Goal: Register for event/course

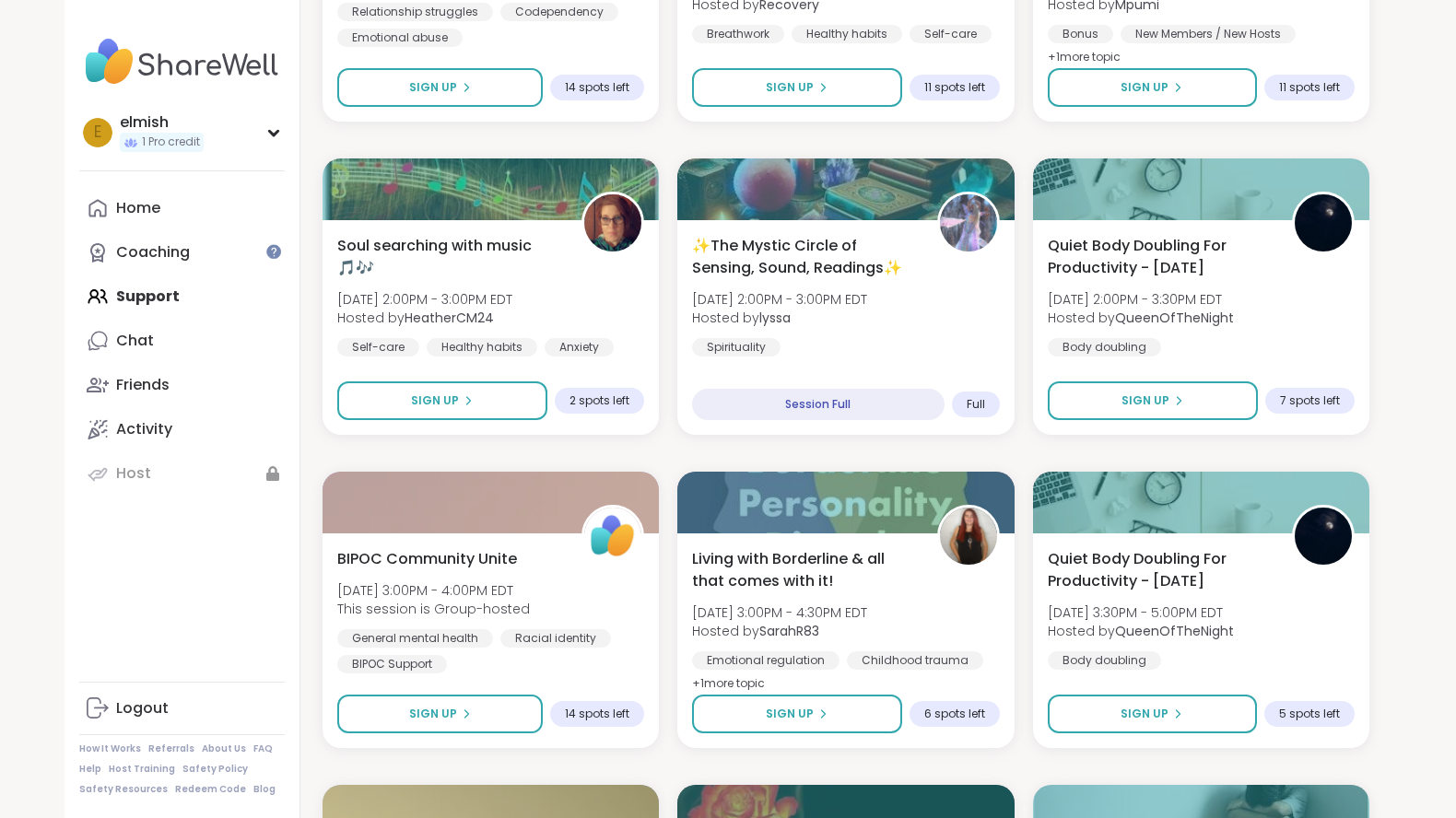
scroll to position [1766, 0]
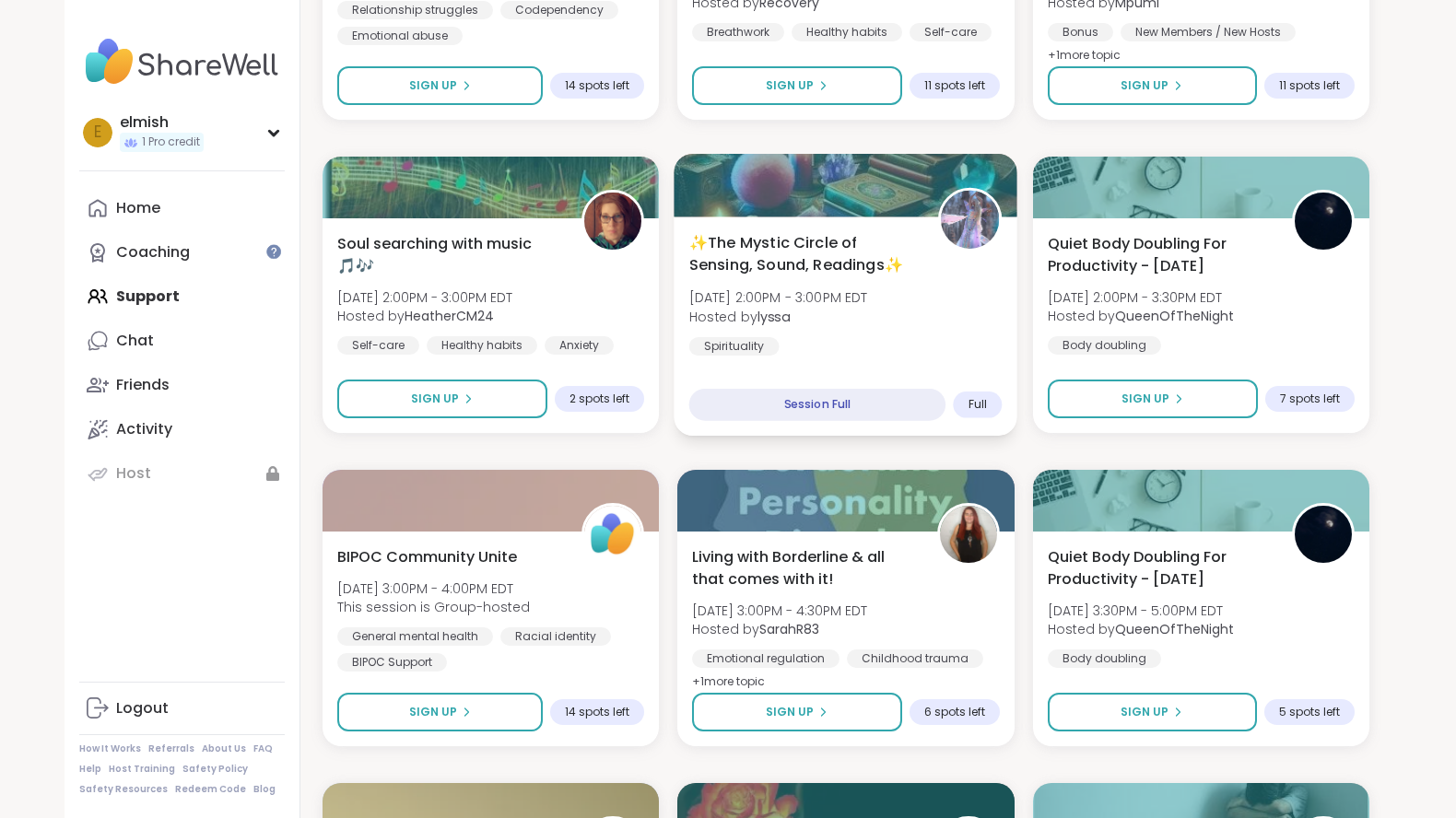
click at [756, 252] on span "✨The Mystic Circle of Sensing, Sound, Readings✨" at bounding box center [804, 253] width 229 height 45
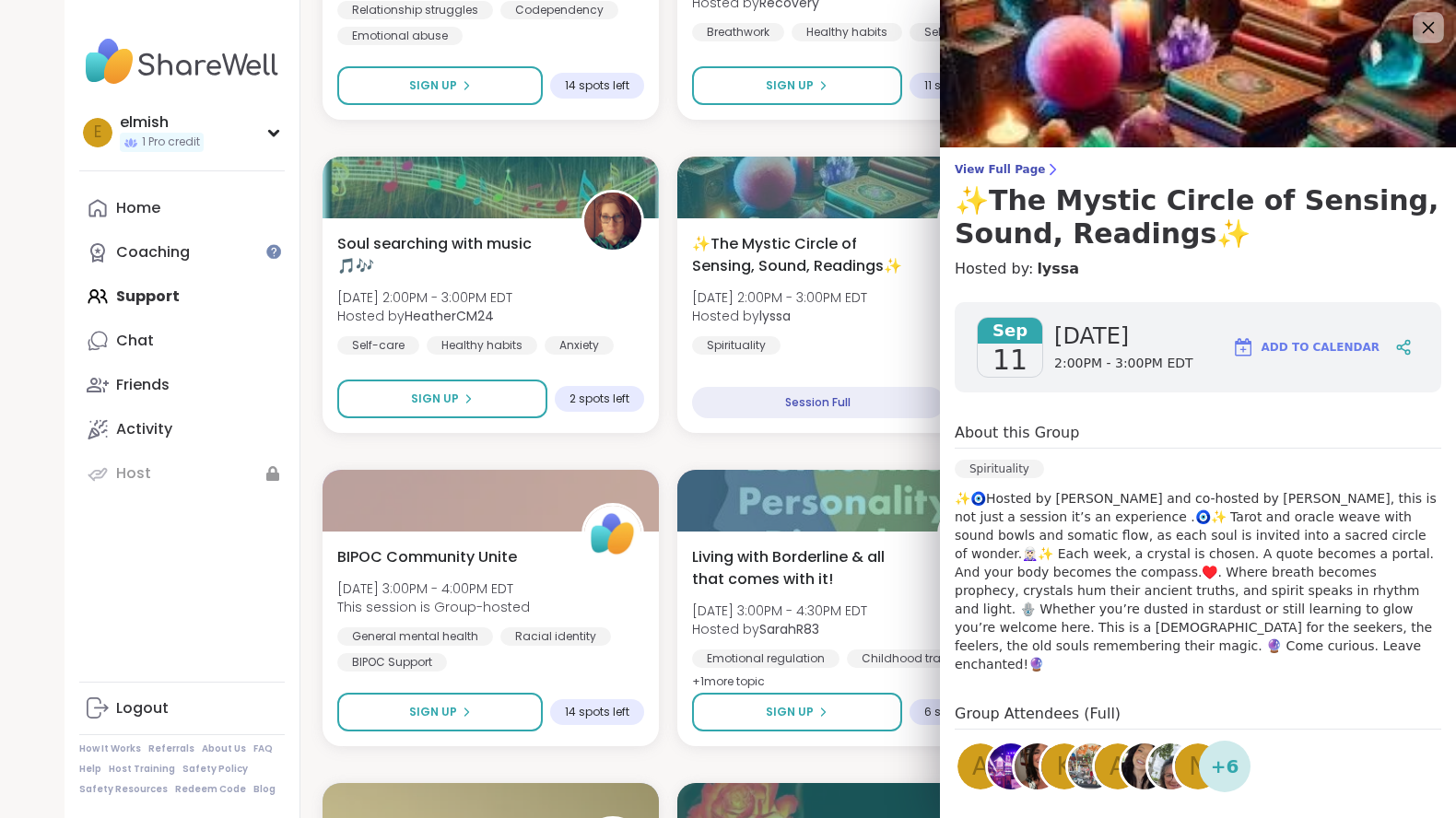
click at [1424, 28] on icon at bounding box center [1427, 27] width 23 height 23
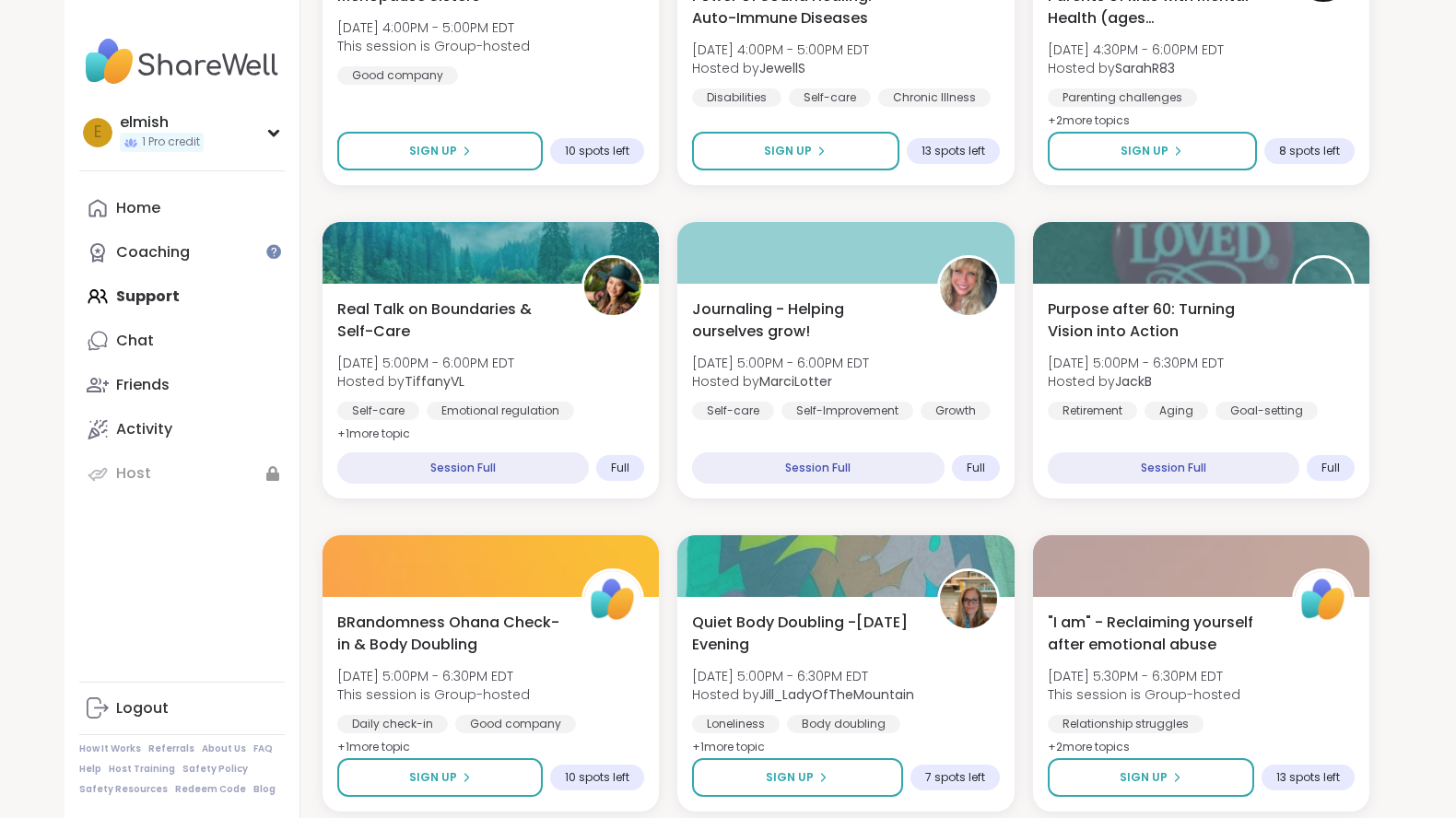
scroll to position [3337, 0]
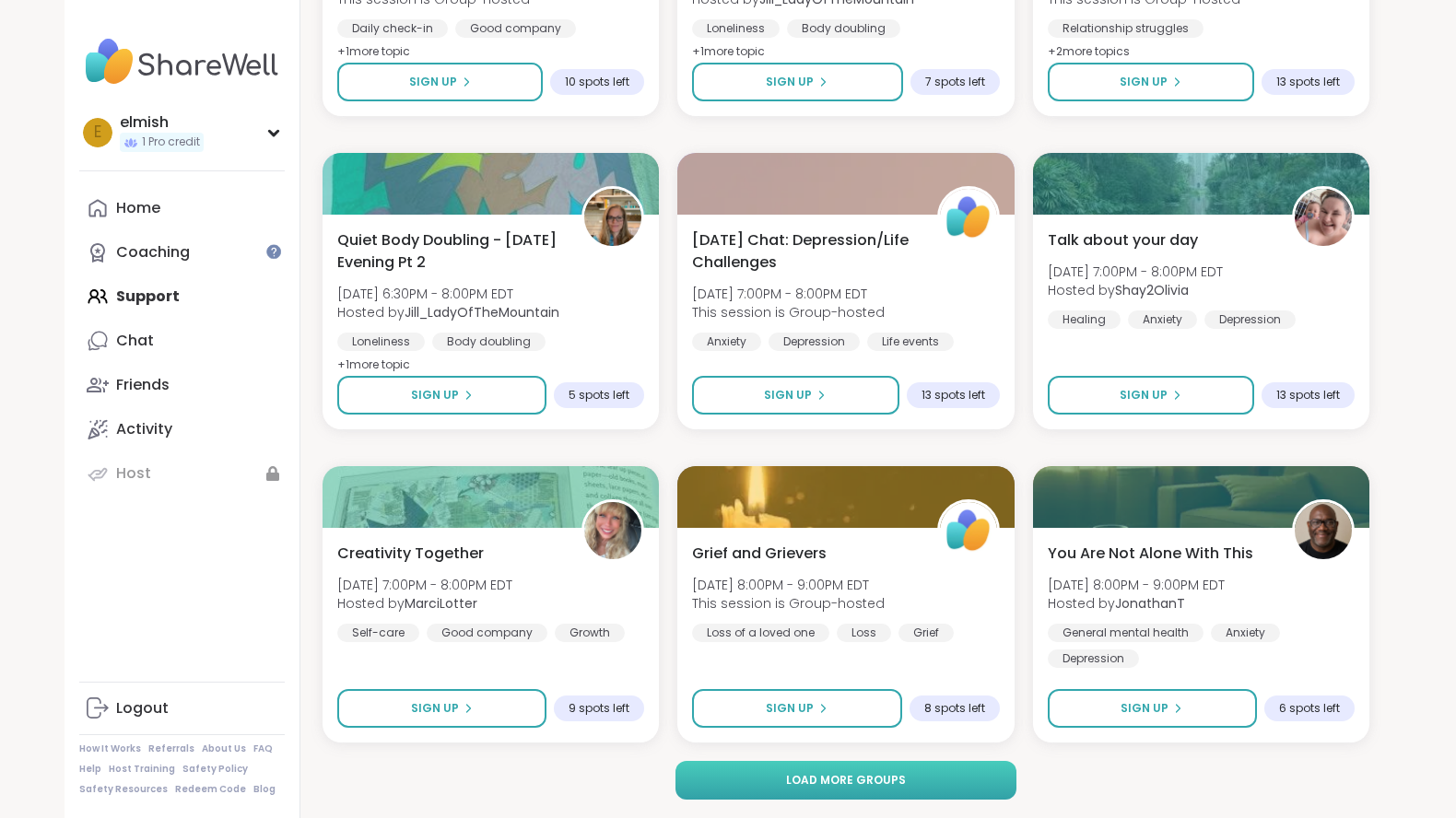
click at [880, 771] on button "Load more groups" at bounding box center [846, 780] width 342 height 39
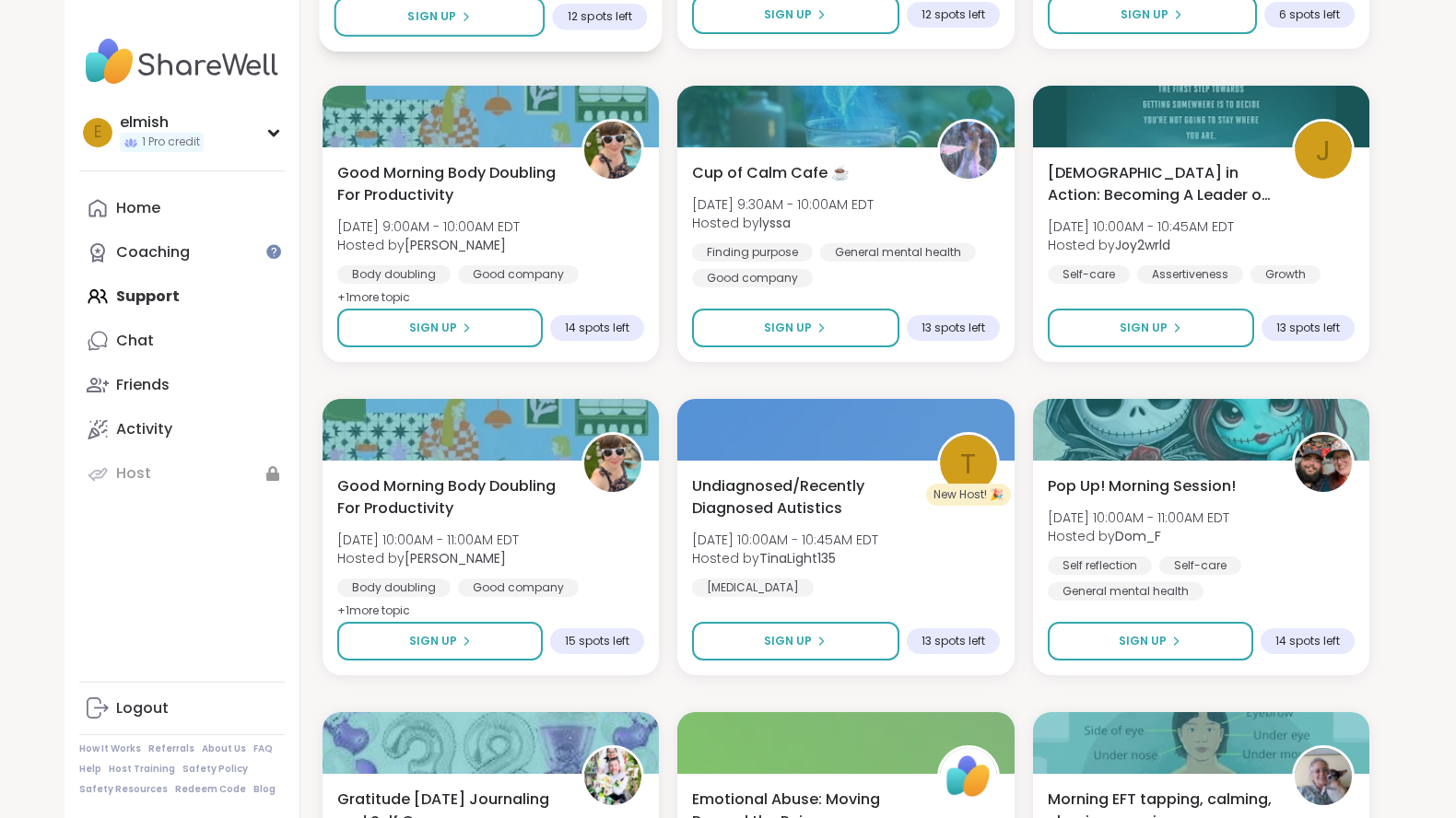
scroll to position [5286, 0]
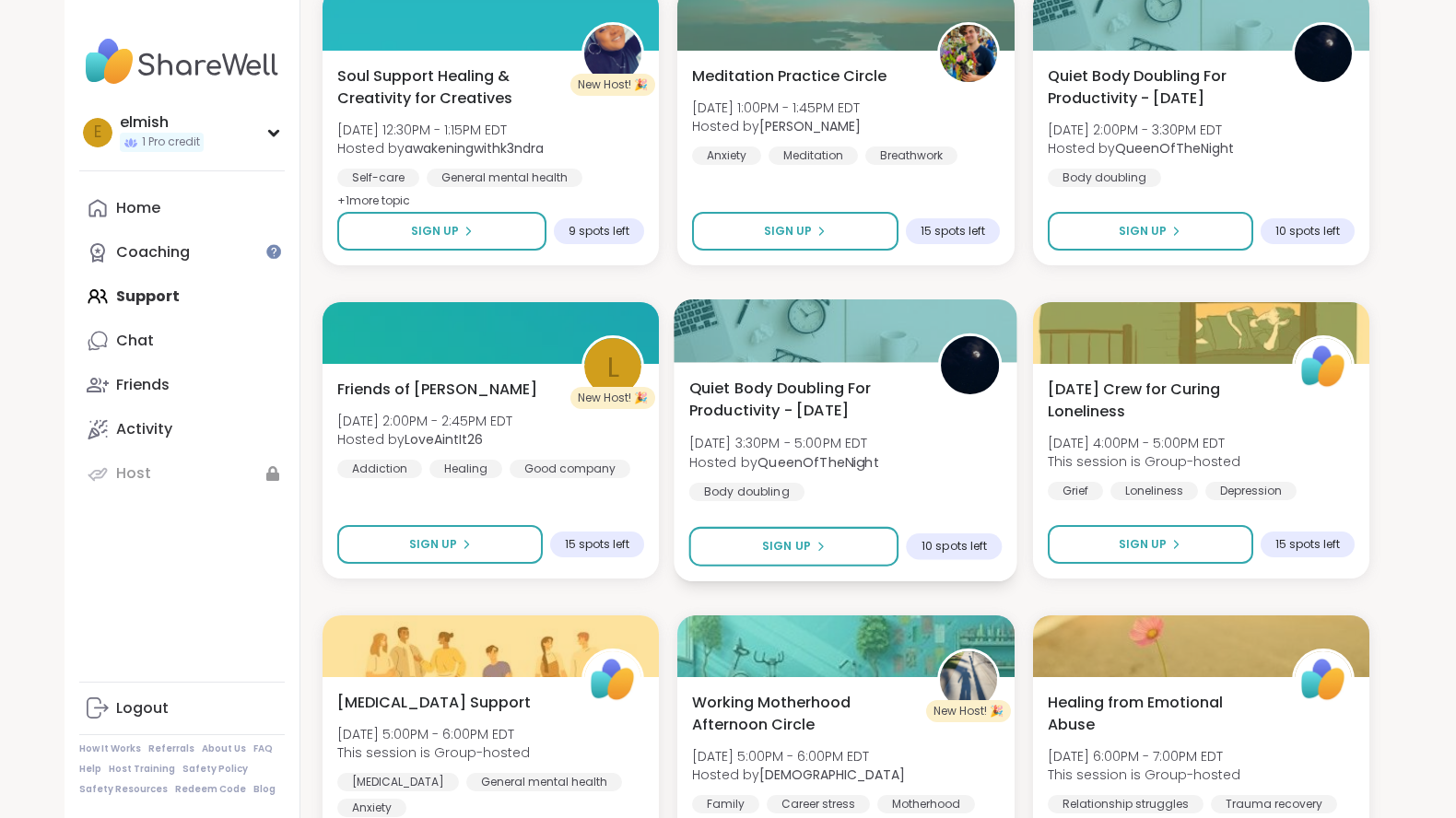
scroll to position [7096, 0]
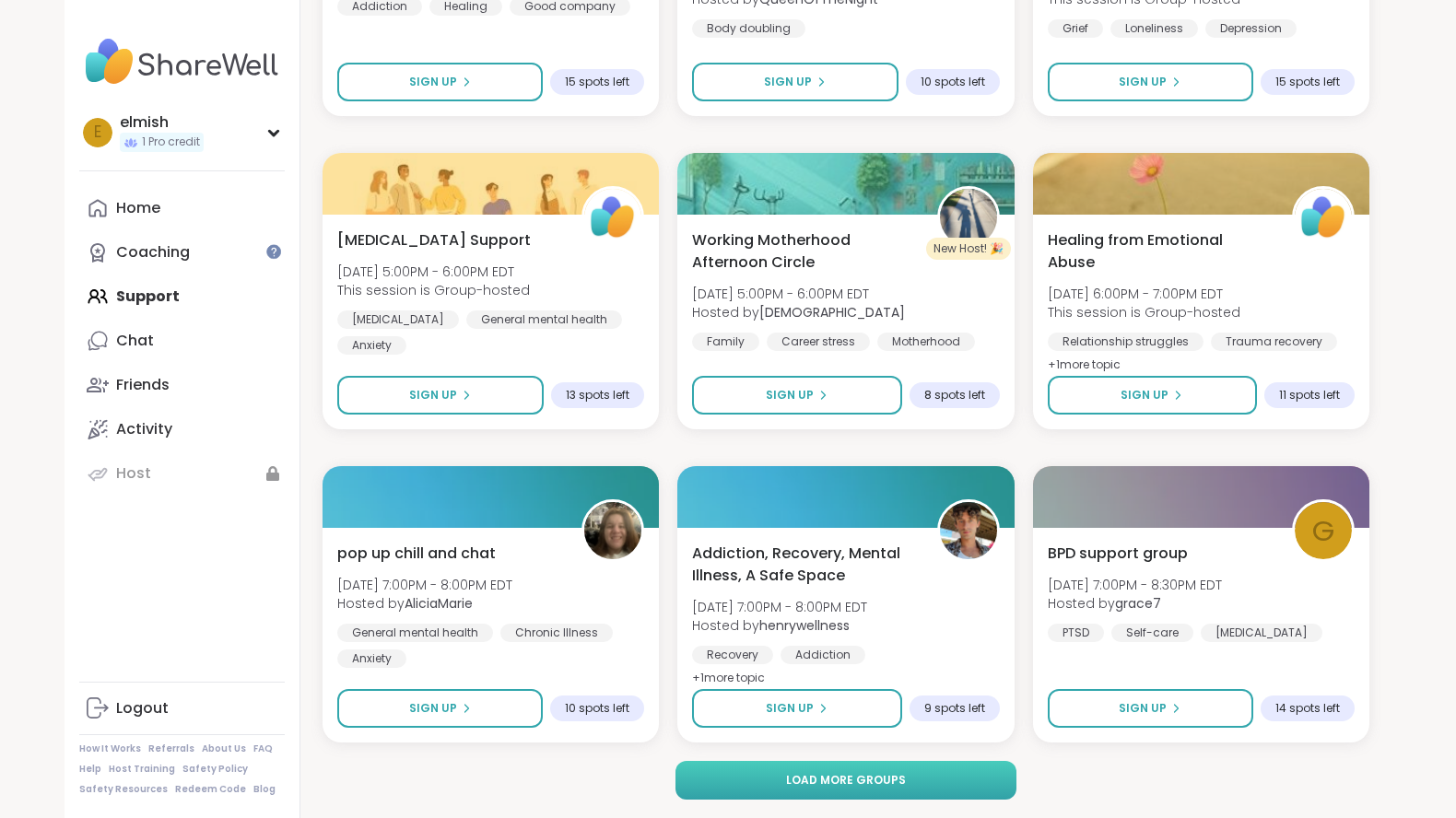
click at [858, 772] on span "Load more groups" at bounding box center [846, 780] width 120 height 16
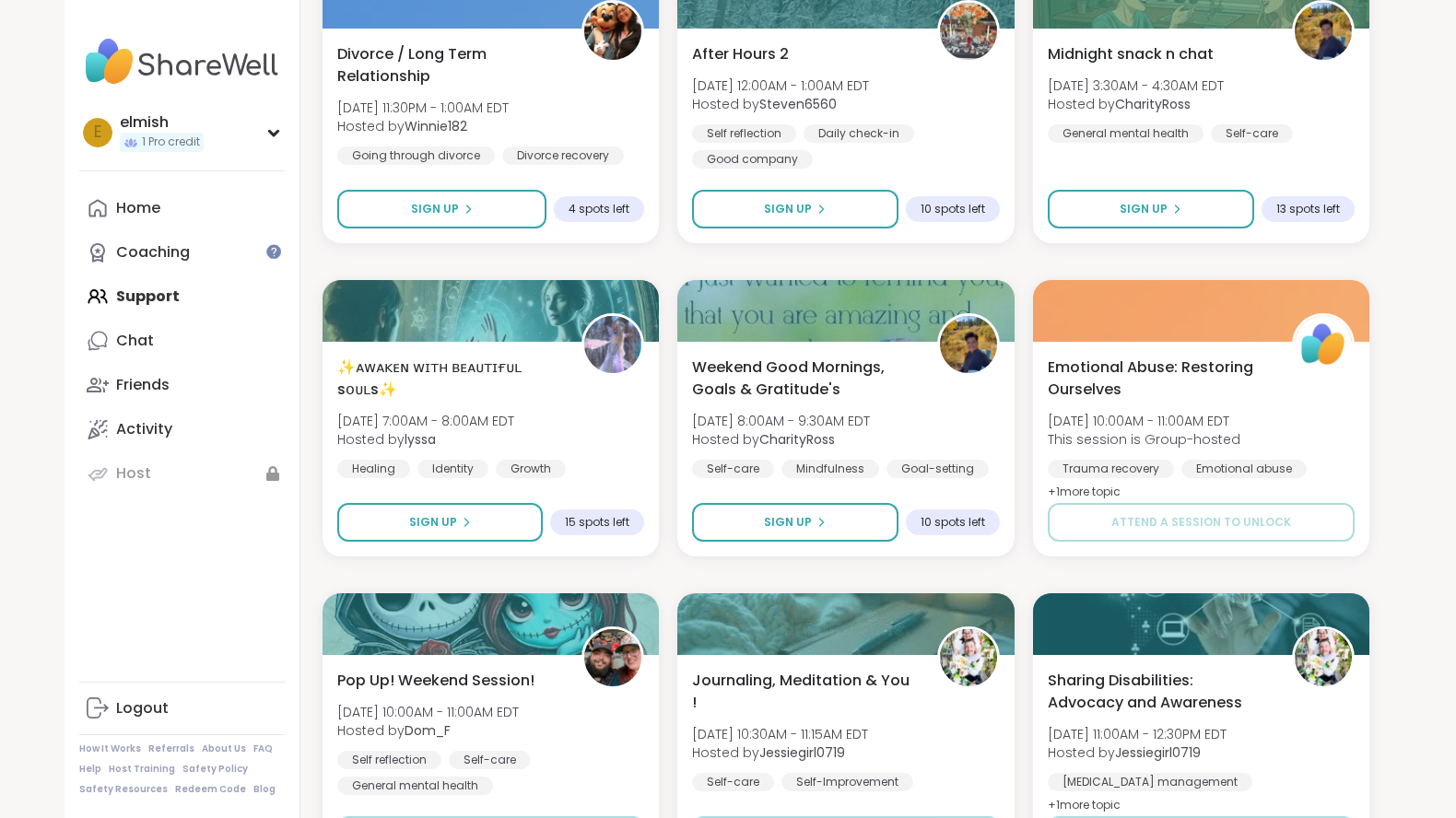
scroll to position [9081, 0]
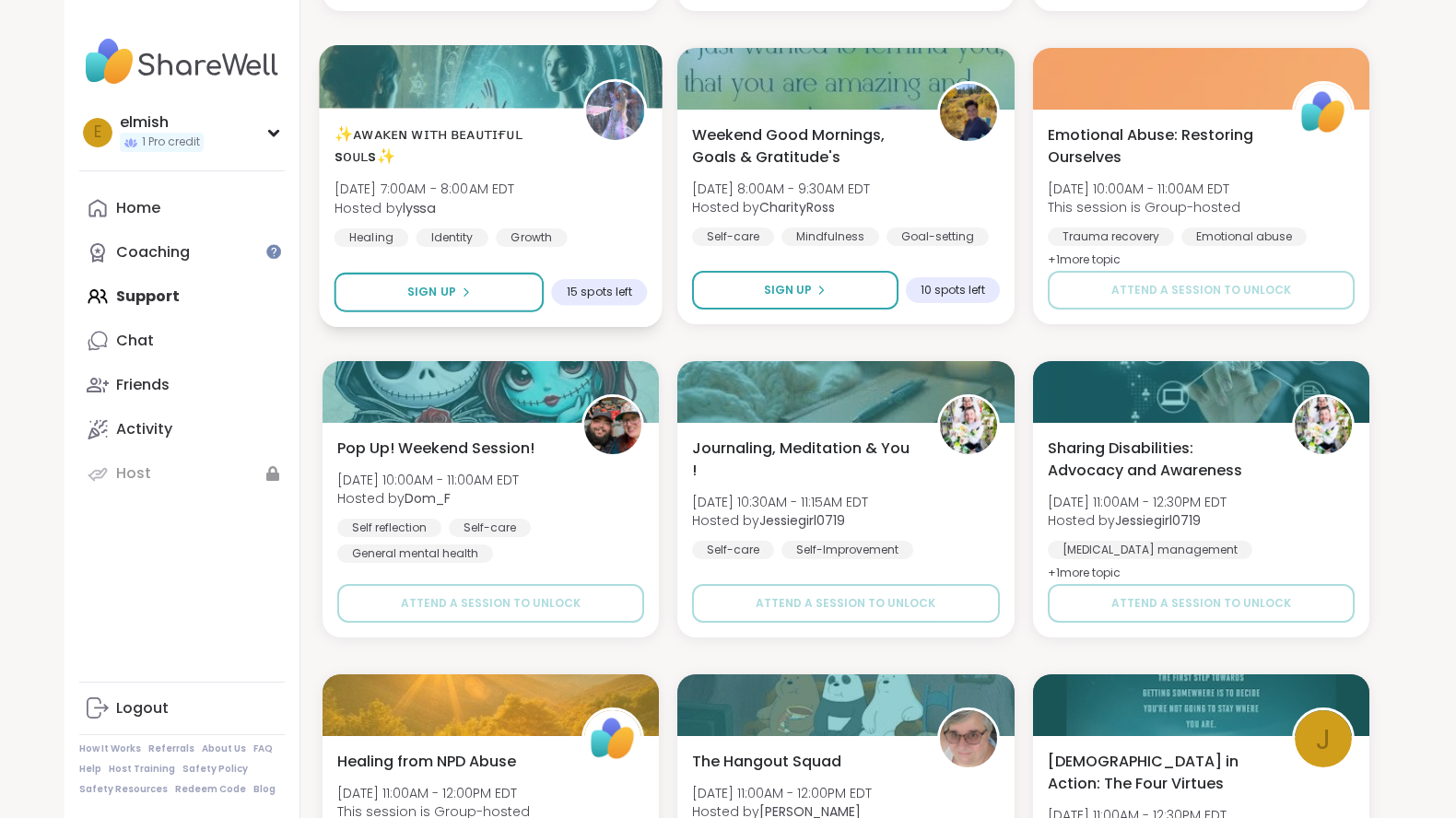
click at [445, 186] on span "[DATE] 7:00AM - 8:00AM EDT" at bounding box center [425, 189] width 181 height 18
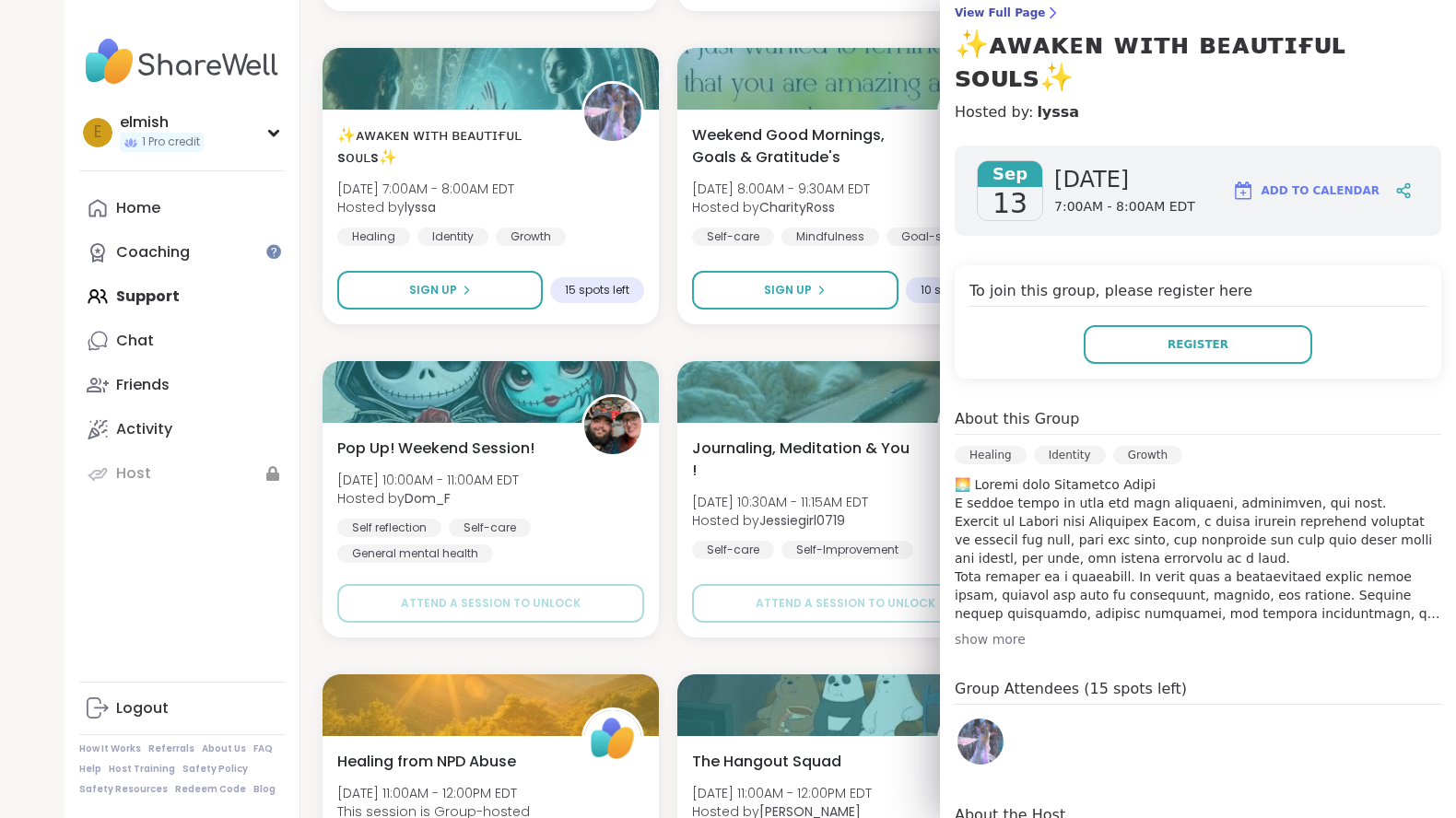
scroll to position [159, 0]
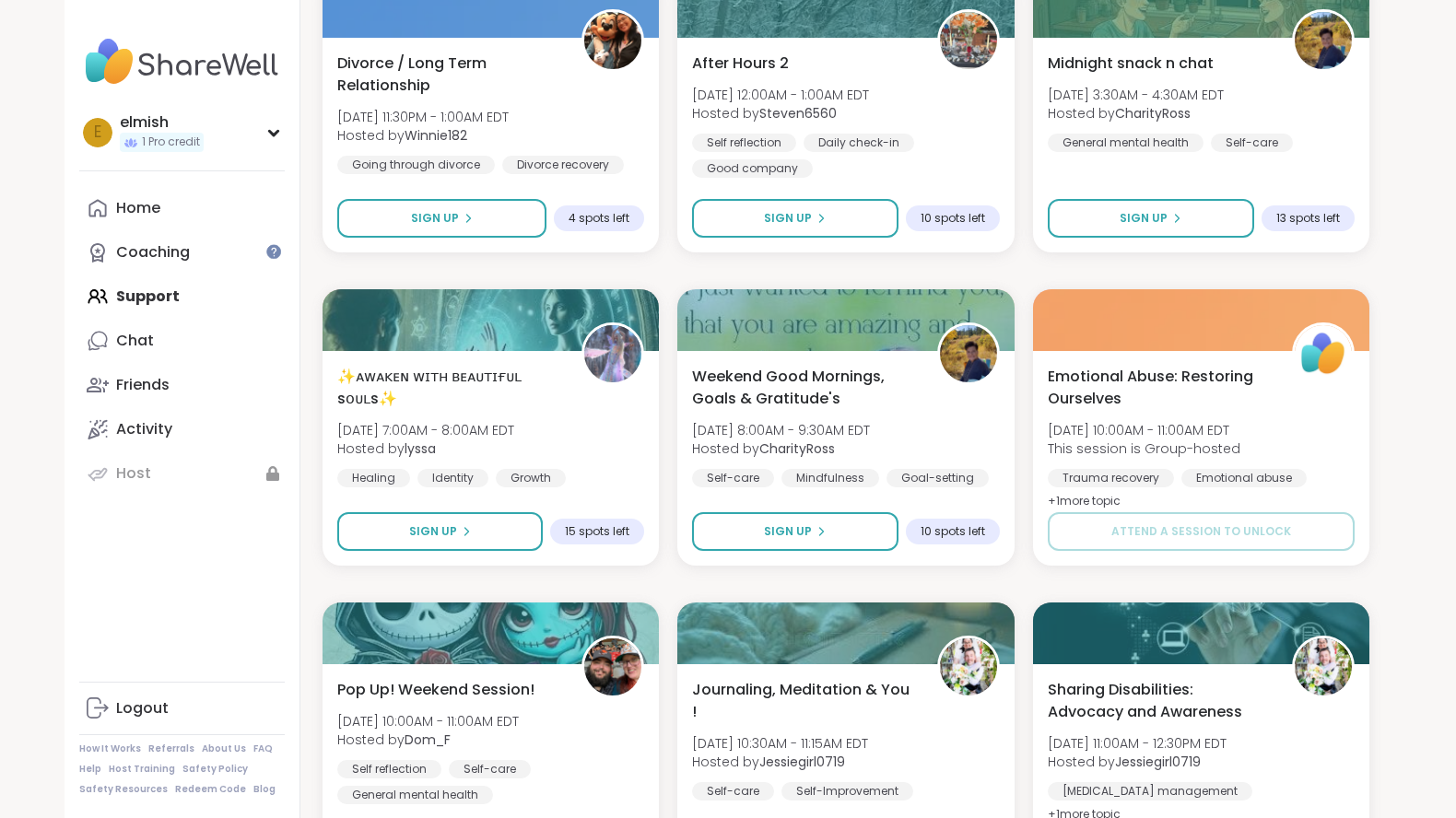
scroll to position [8841, 0]
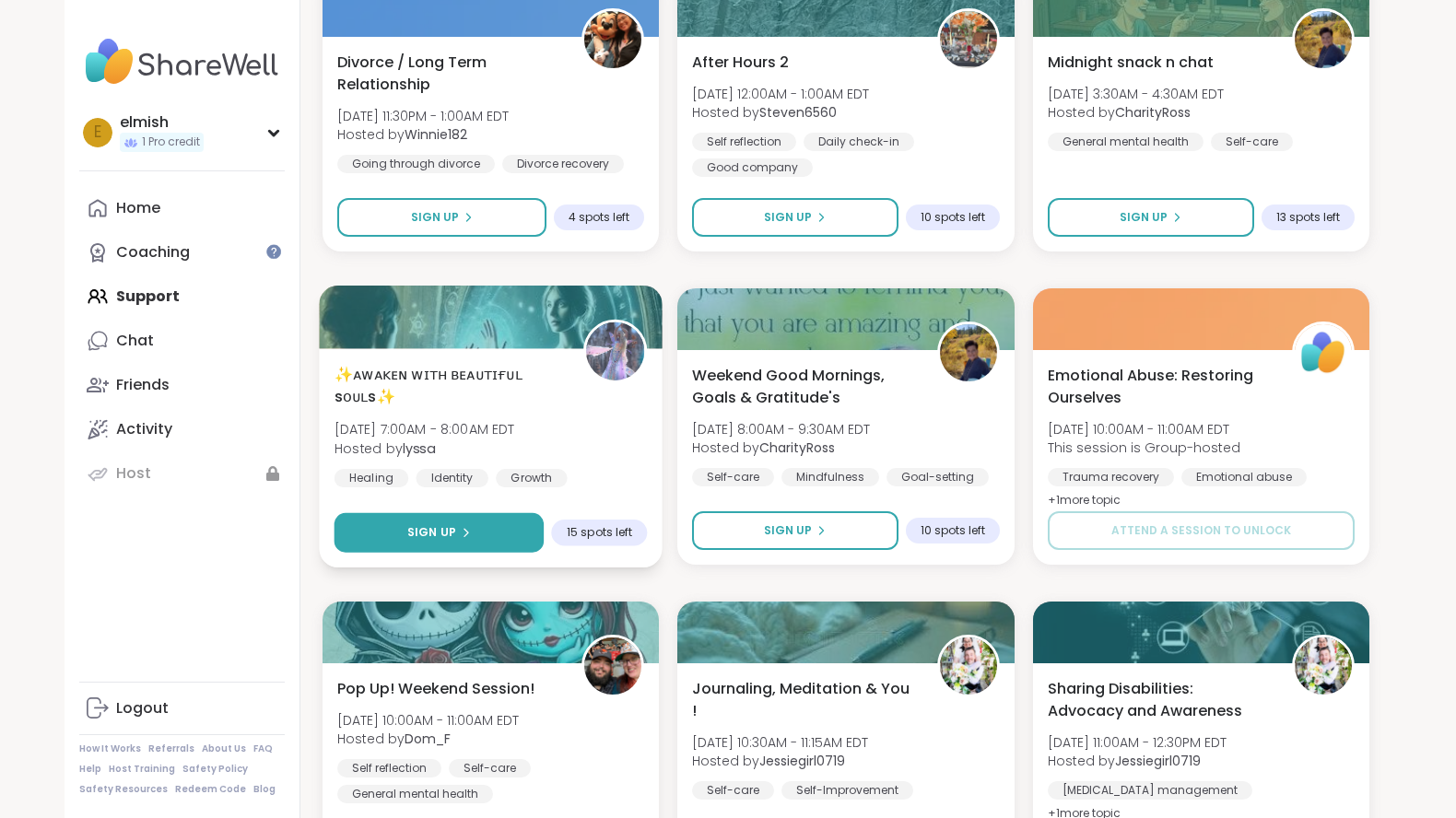
click at [456, 534] on div "Sign Up" at bounding box center [439, 532] width 64 height 16
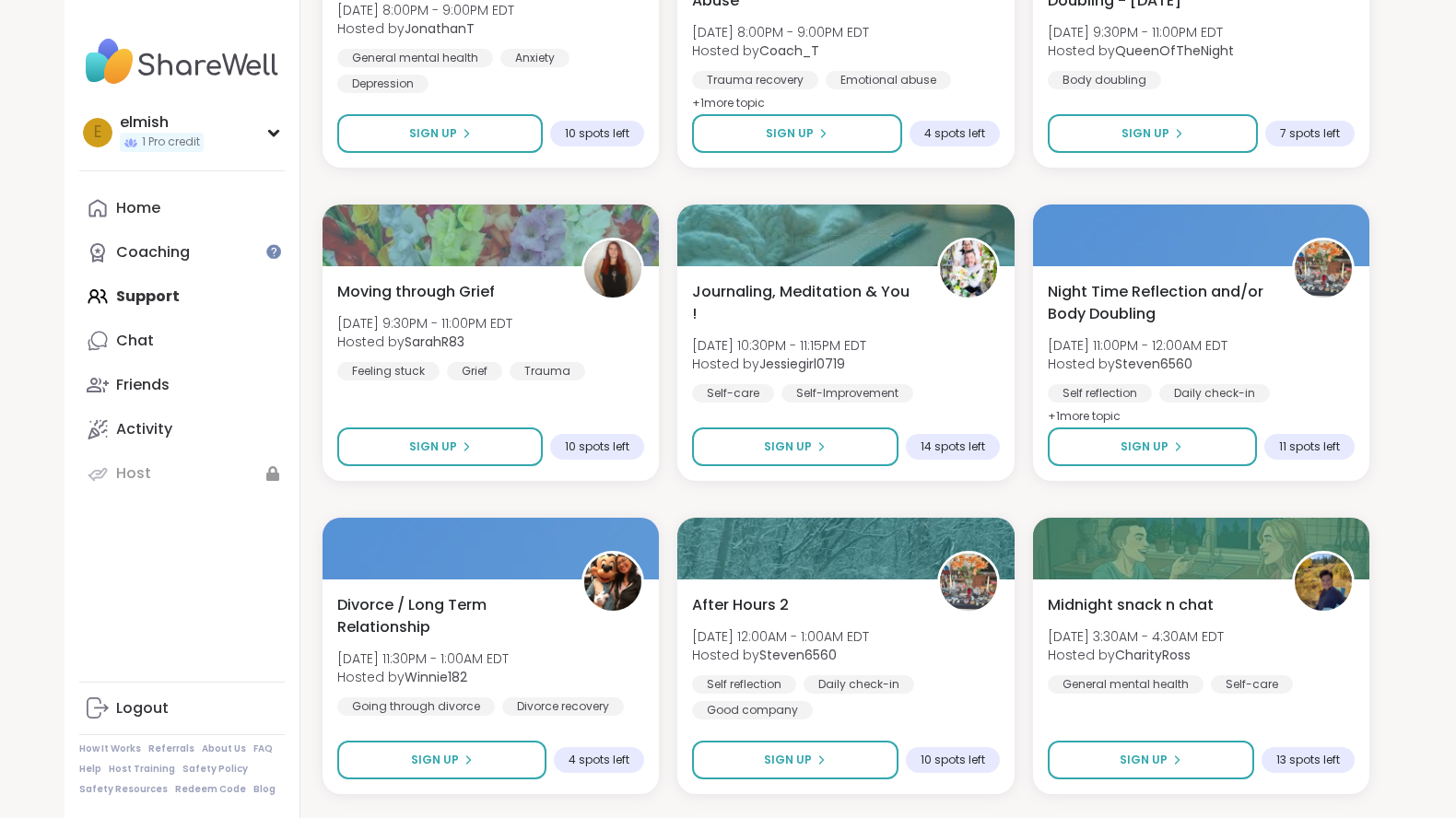
scroll to position [8279, 0]
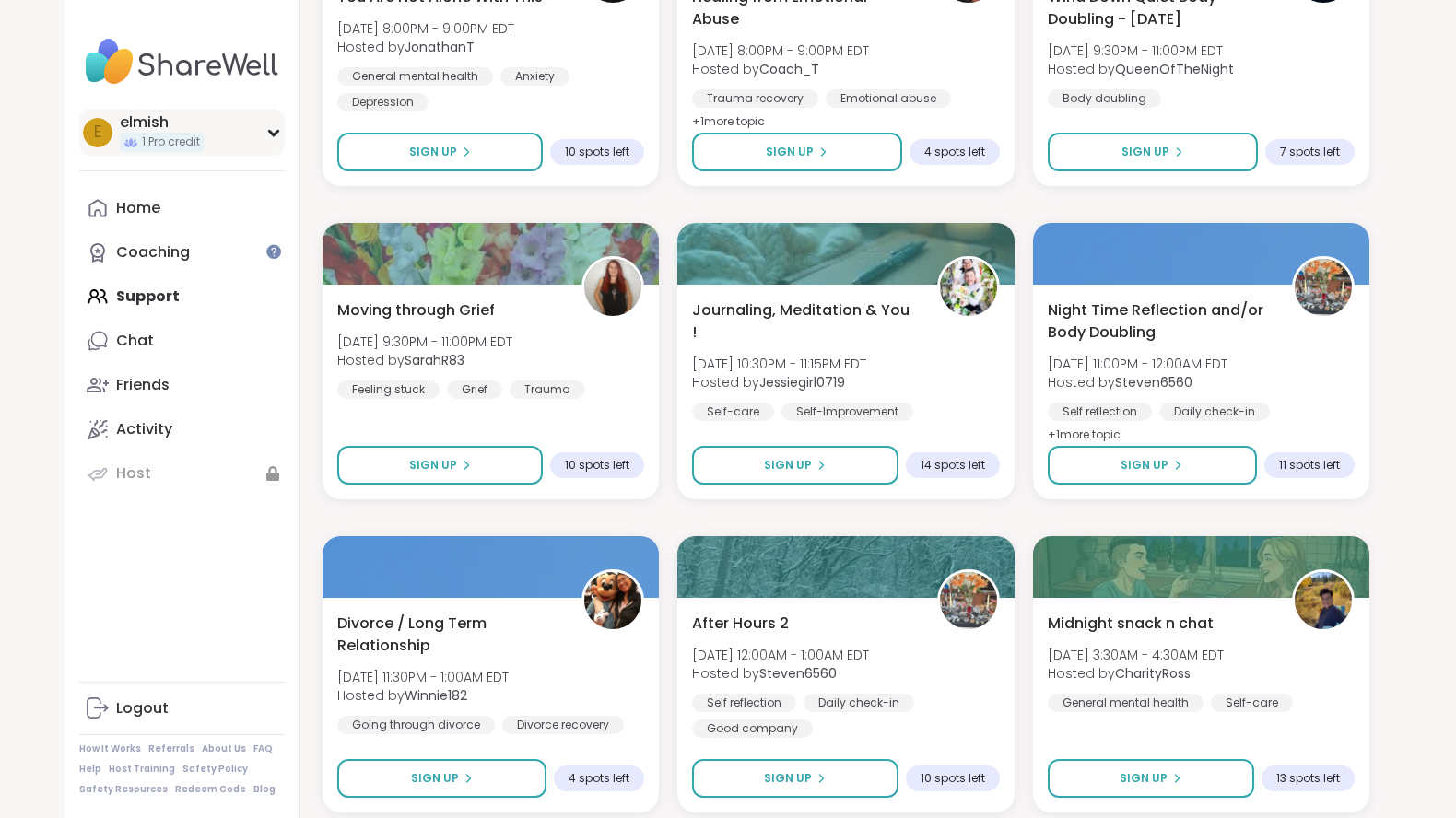
click at [264, 130] on div "e elmish 1 Pro credit" at bounding box center [182, 131] width 206 height 47
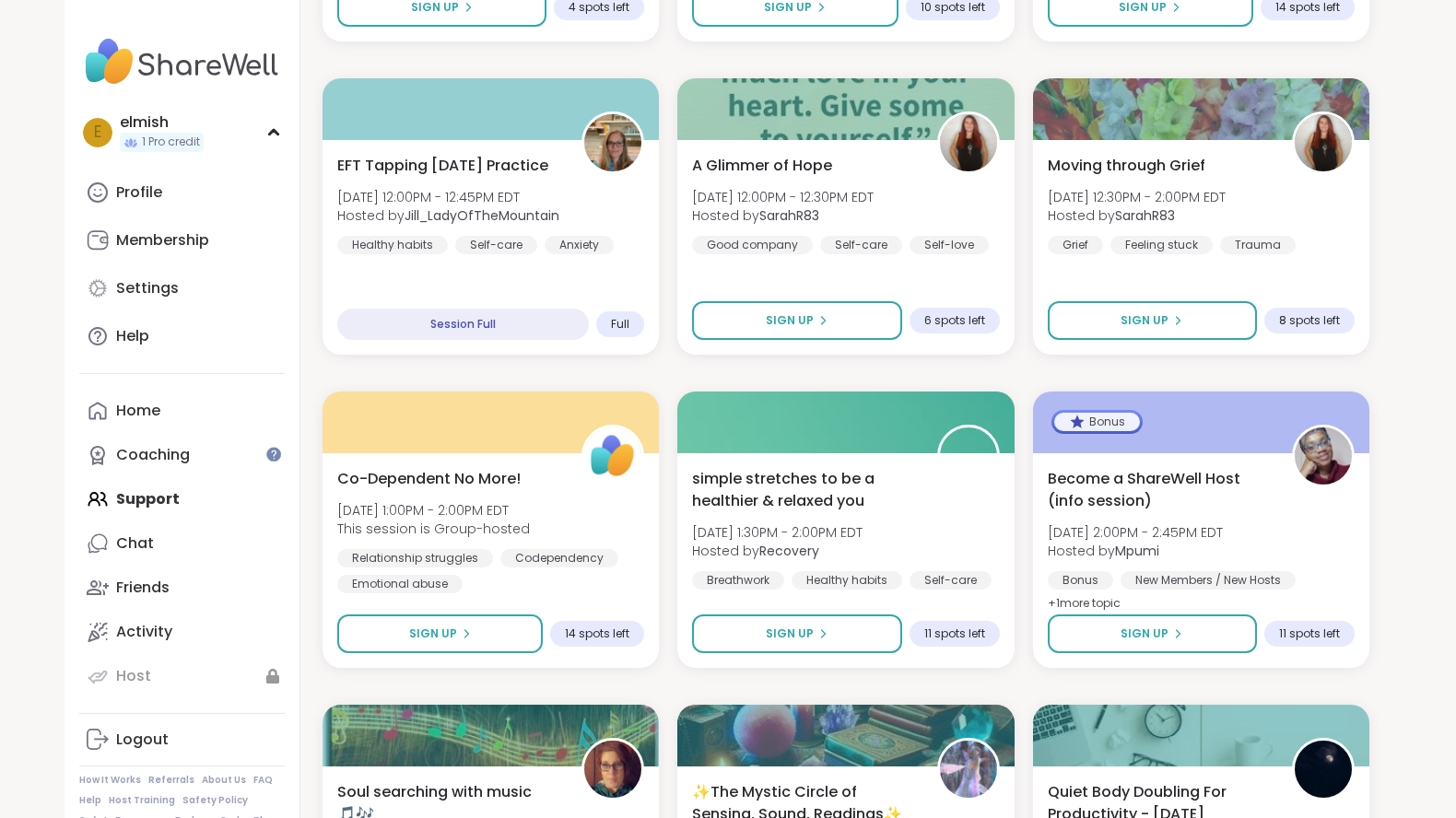
scroll to position [0, 0]
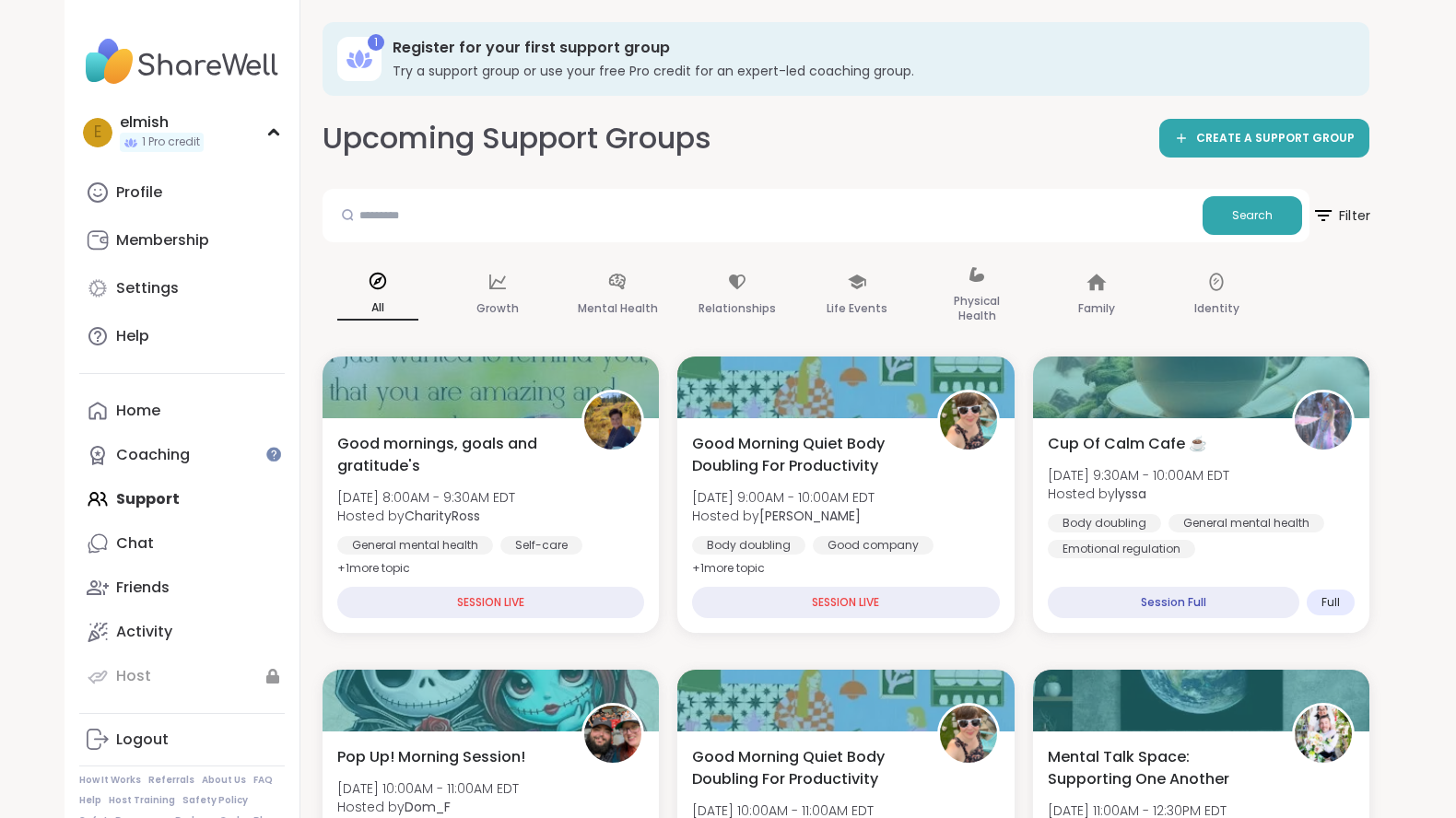
click at [1346, 210] on span "Filter" at bounding box center [1341, 215] width 59 height 46
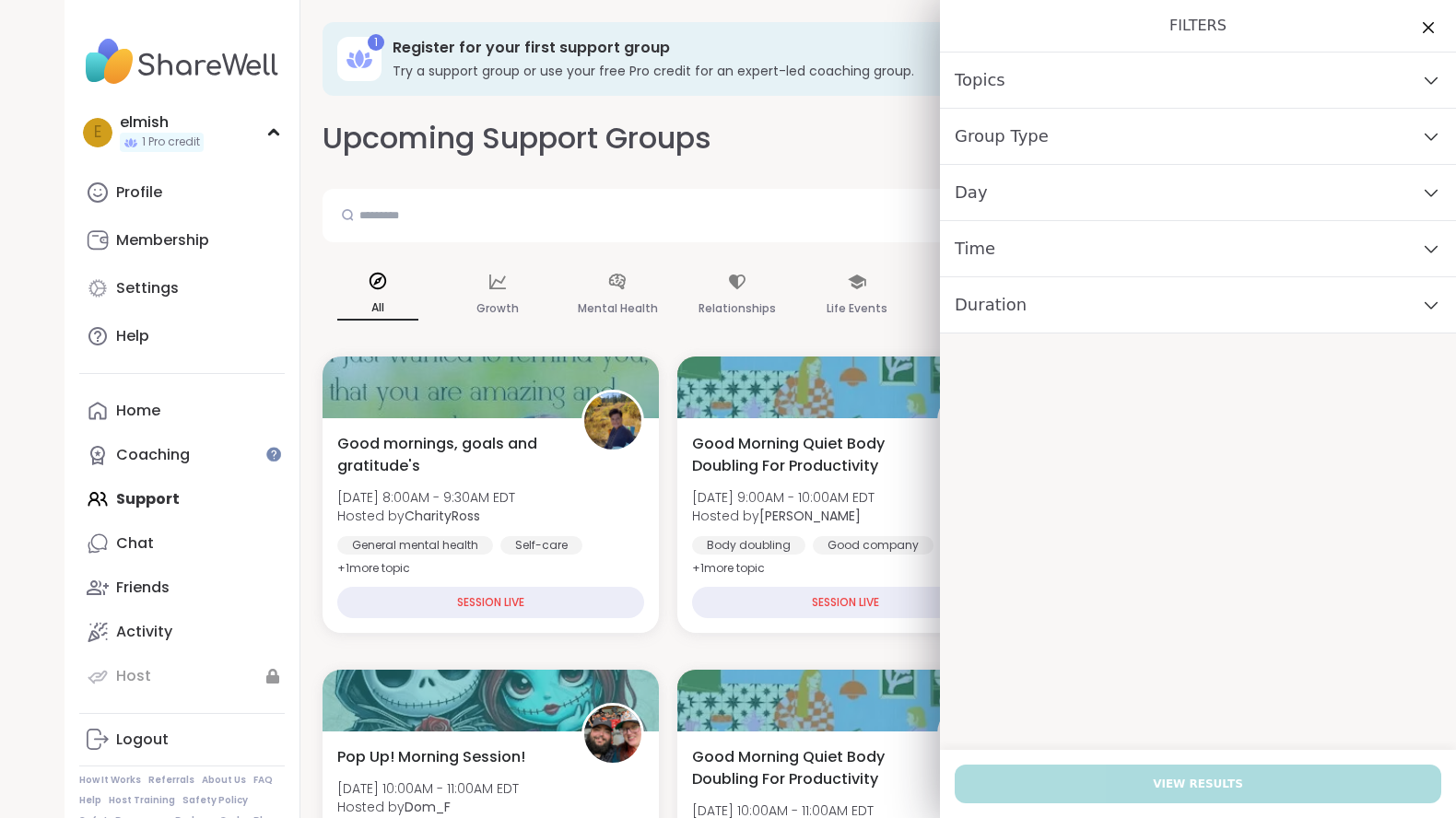
click at [1058, 256] on div "Time" at bounding box center [1198, 249] width 516 height 56
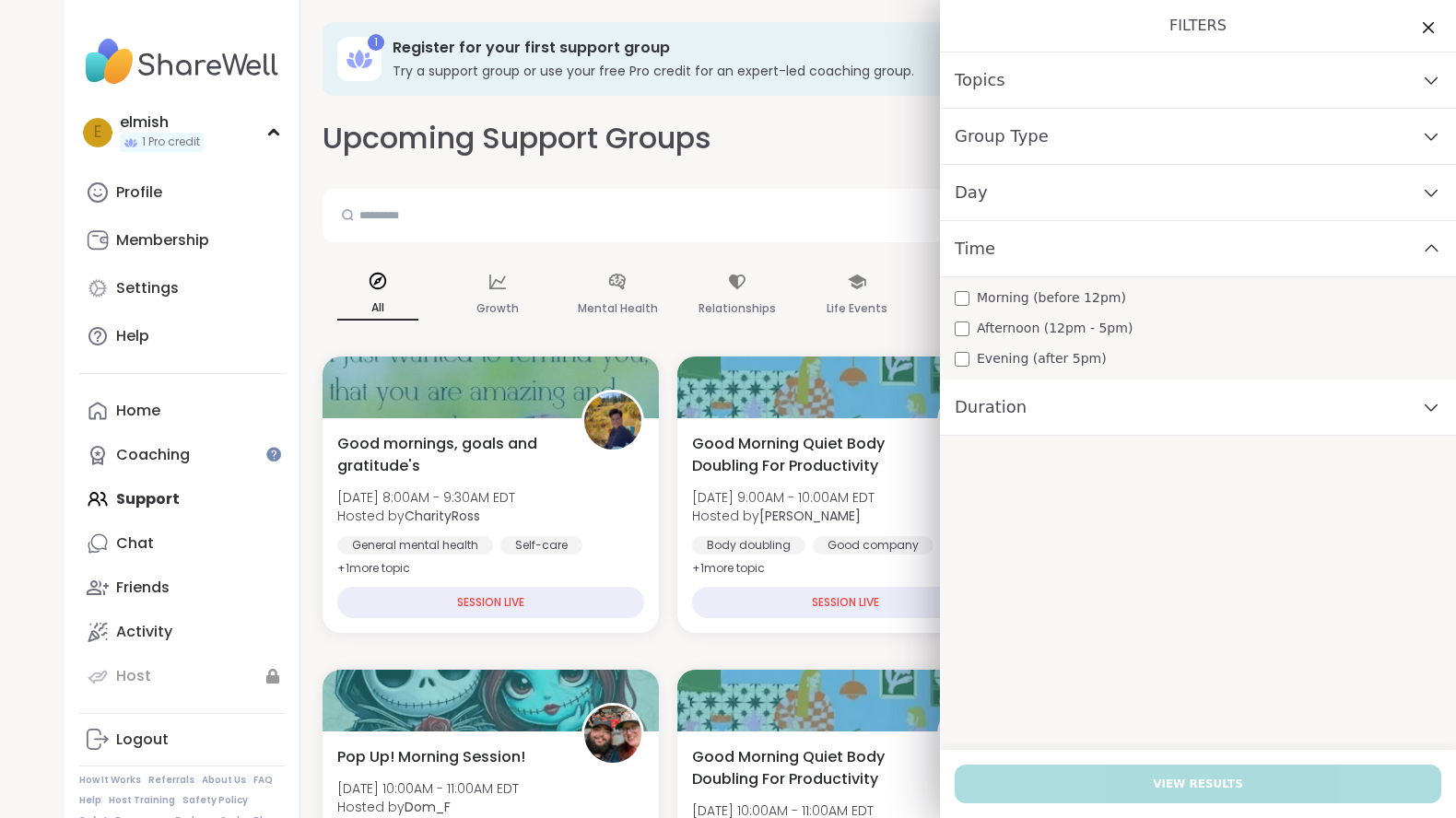
click at [1045, 299] on span "Morning (before 12pm)" at bounding box center [1051, 298] width 150 height 19
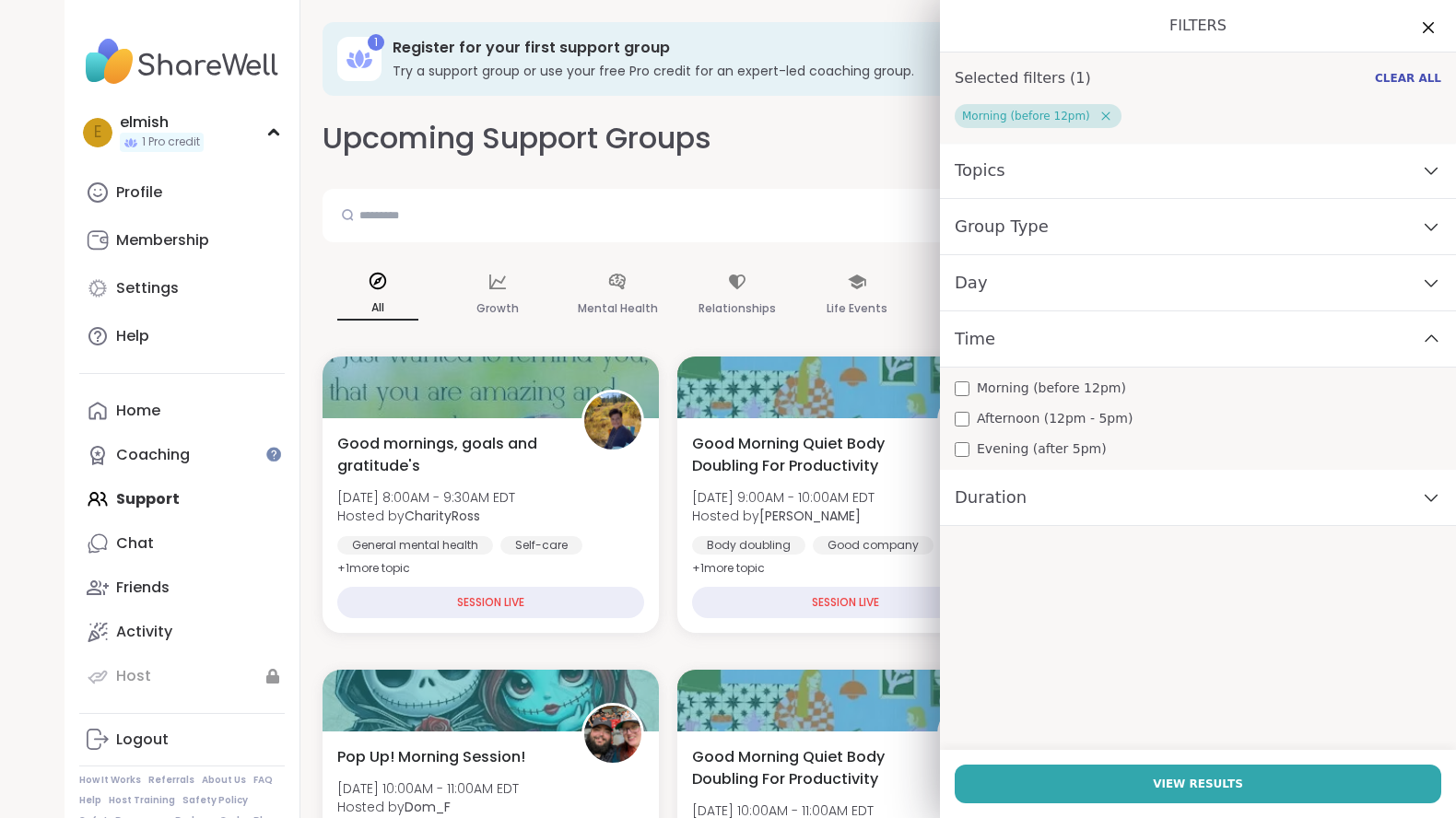
click at [1031, 285] on div "Day" at bounding box center [1198, 283] width 516 height 56
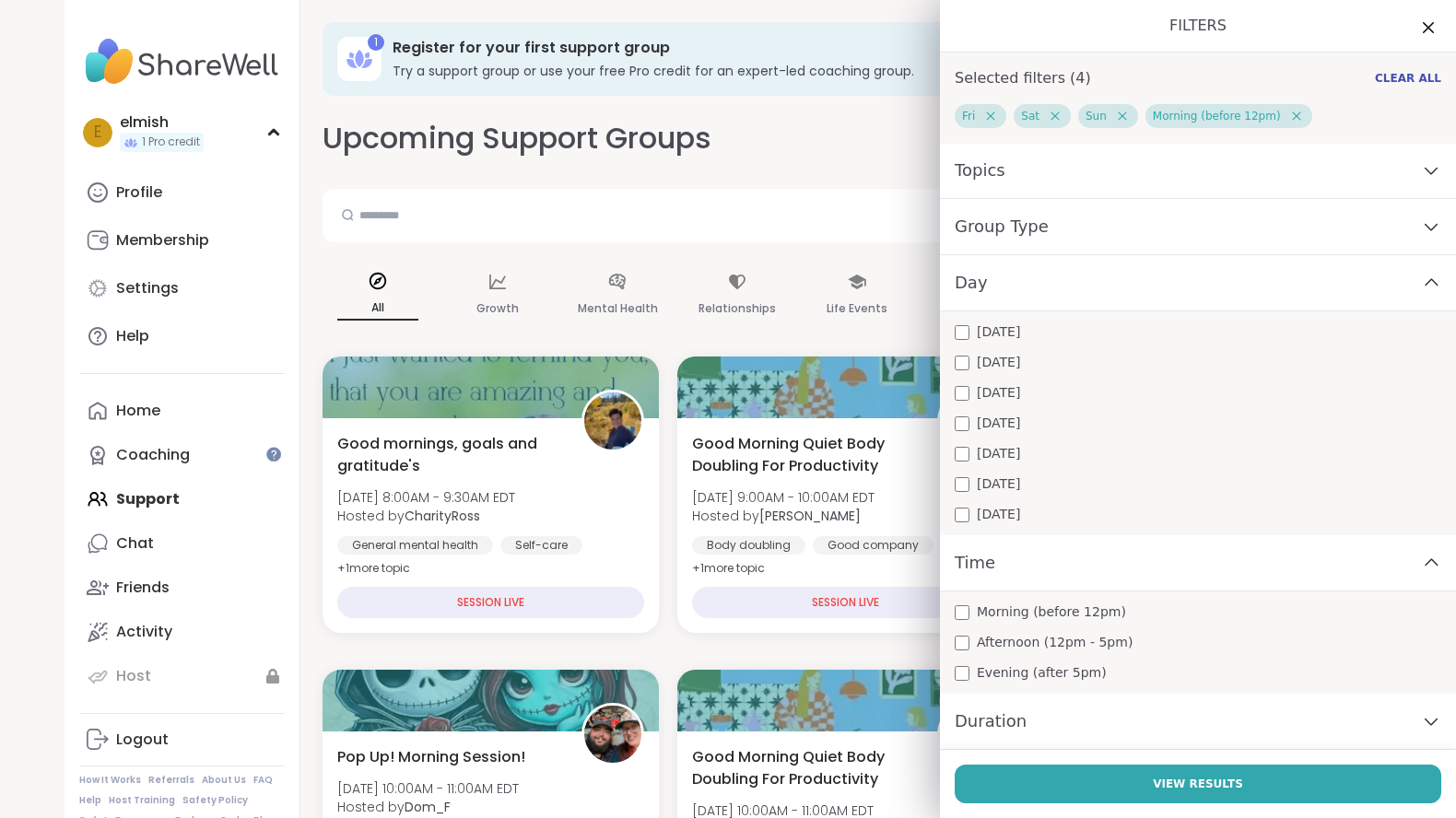
click at [1106, 234] on div "Group Type" at bounding box center [1198, 227] width 516 height 56
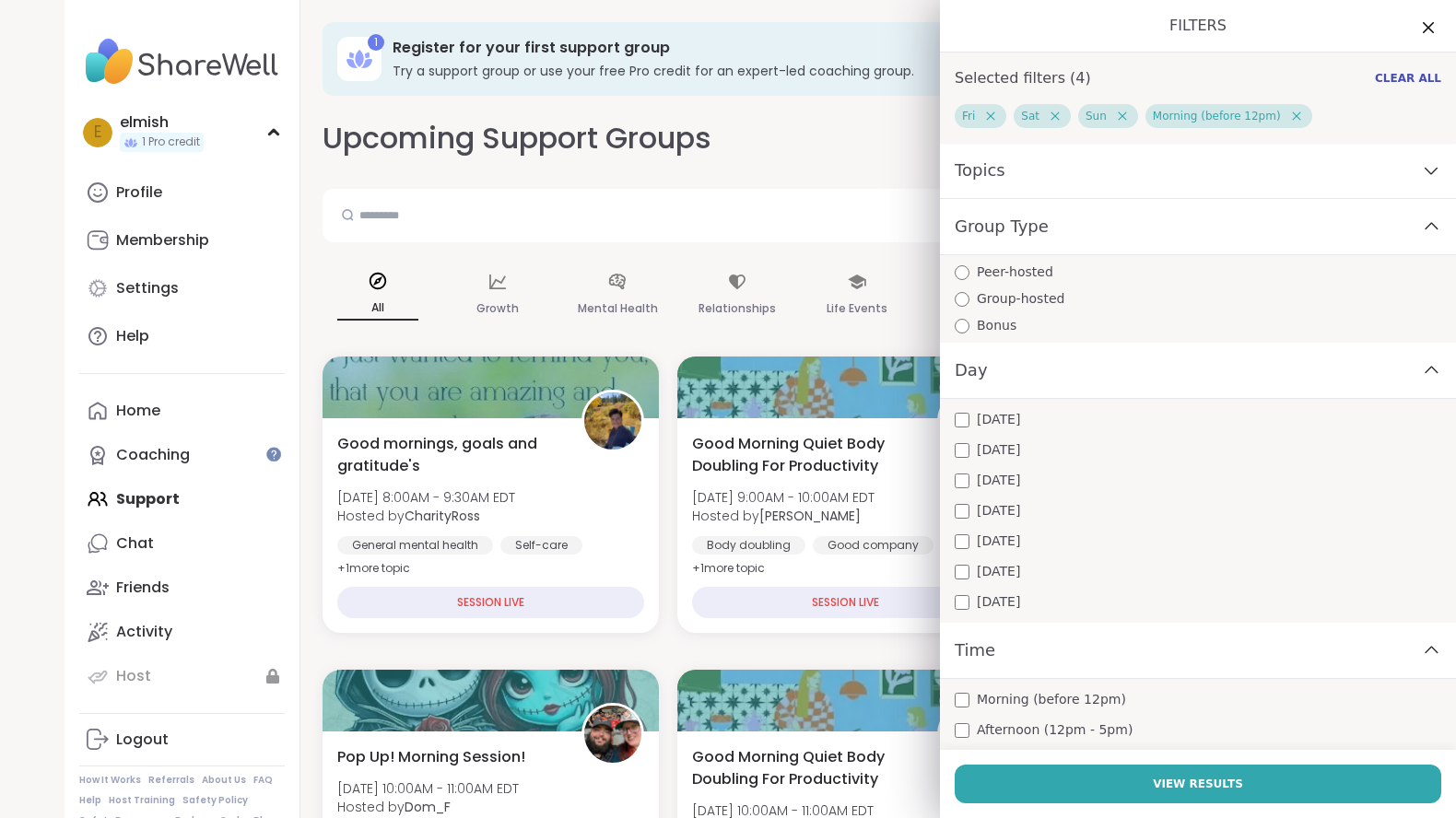
click at [1078, 176] on div "Topics" at bounding box center [1198, 170] width 516 height 56
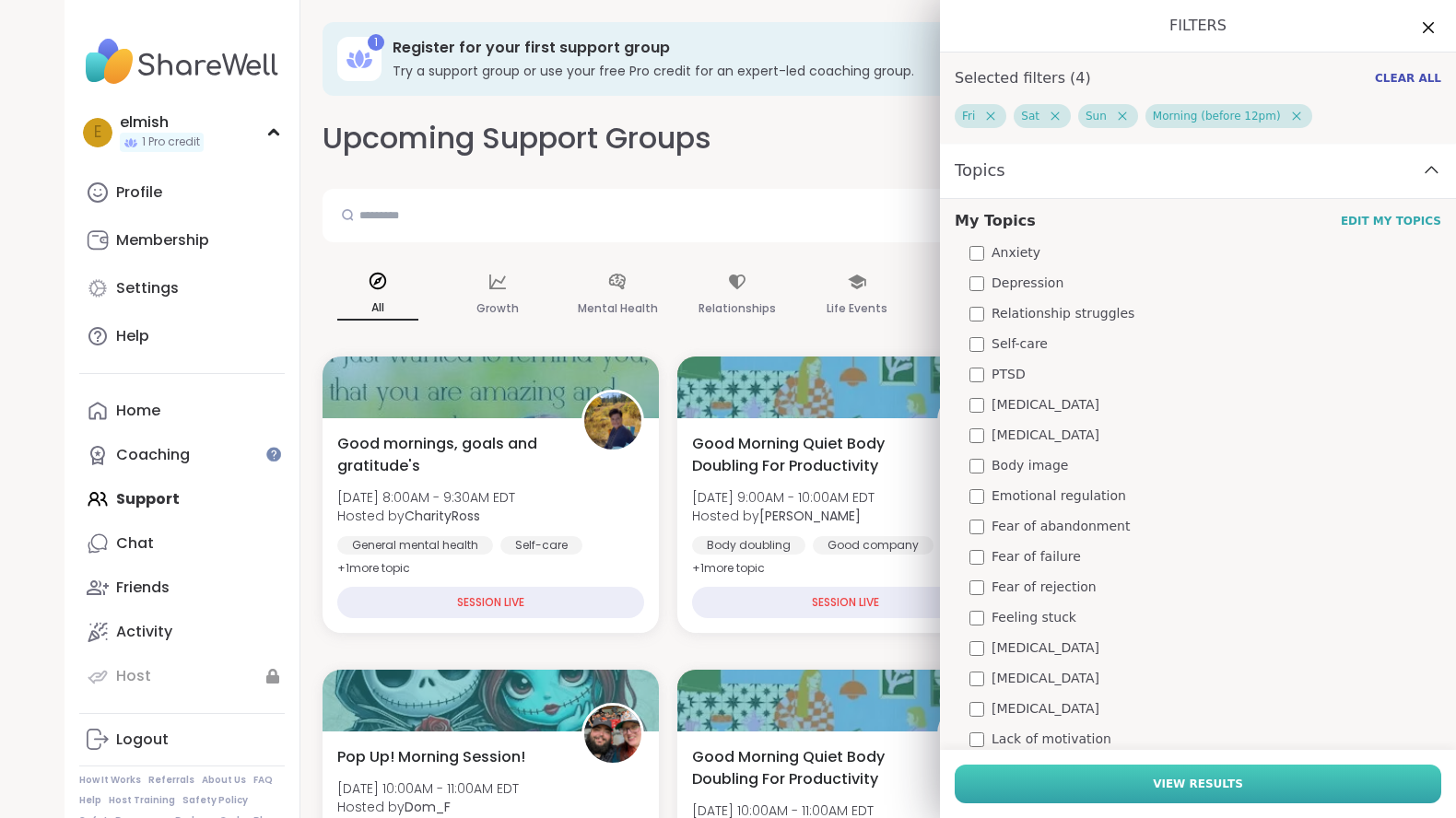
click at [1195, 792] on button "View Results" at bounding box center [1198, 784] width 487 height 39
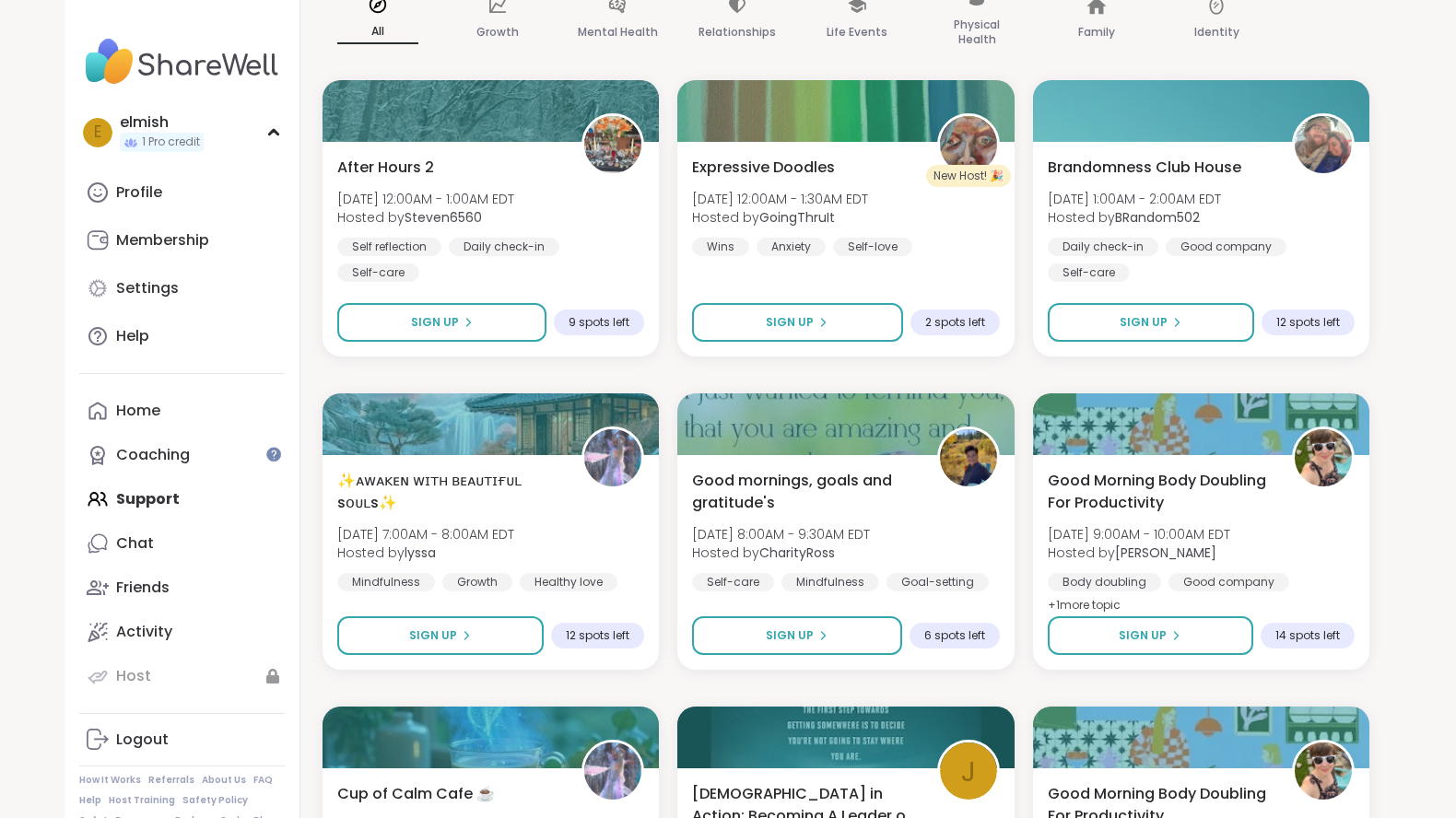
scroll to position [317, 0]
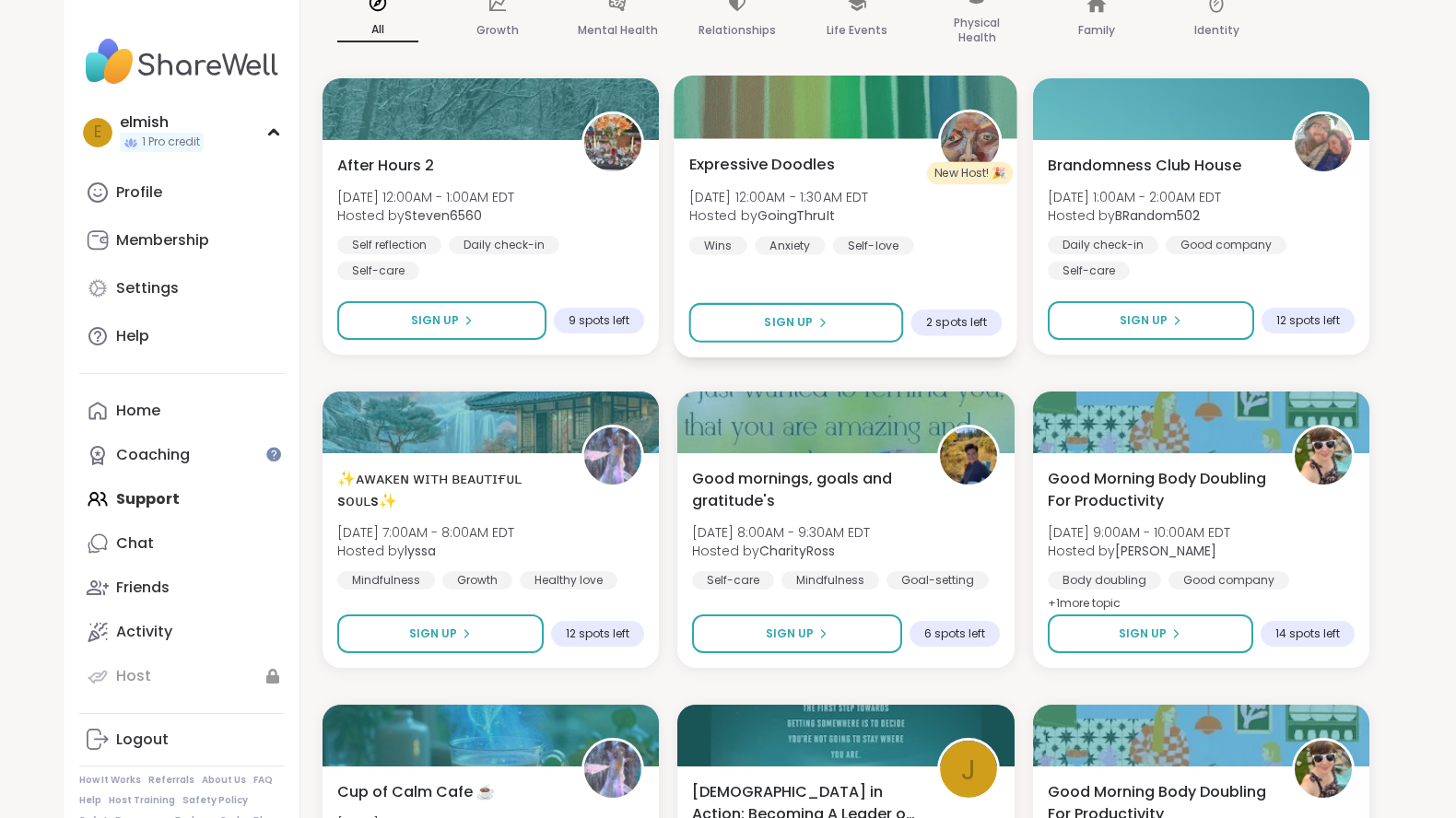
click at [796, 180] on div "Expressive Doodles [DATE] 12:00AM - 1:30AM EDT Hosted by GoingThruIt Wins Anxie…" at bounding box center [846, 204] width 313 height 101
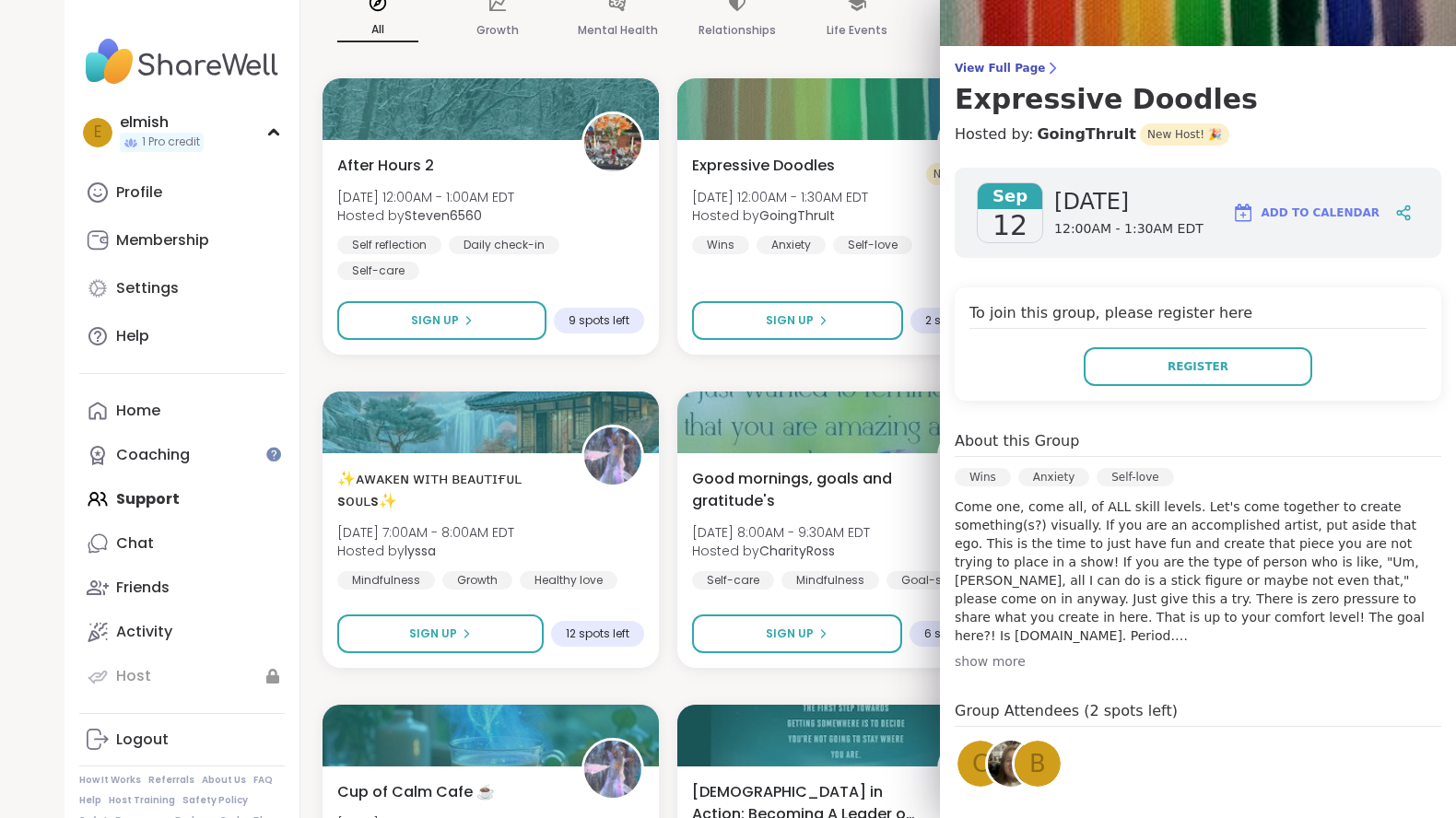
scroll to position [147, 0]
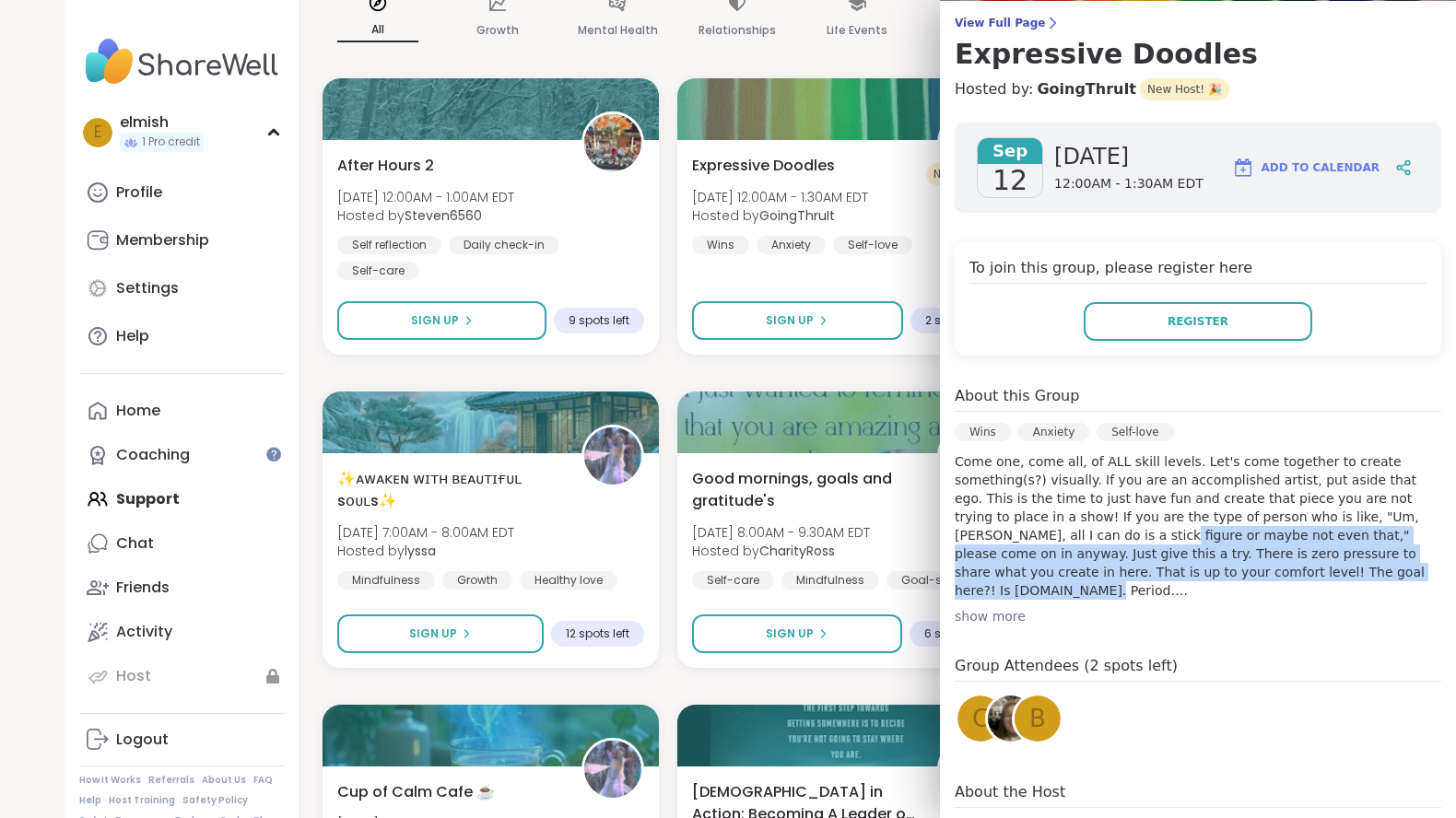
drag, startPoint x: 1022, startPoint y: 586, endPoint x: 993, endPoint y: 544, distance: 51.0
click at [993, 544] on p "Come one, come all, of ALL skill levels. Let's come together to create somethin…" at bounding box center [1198, 526] width 487 height 148
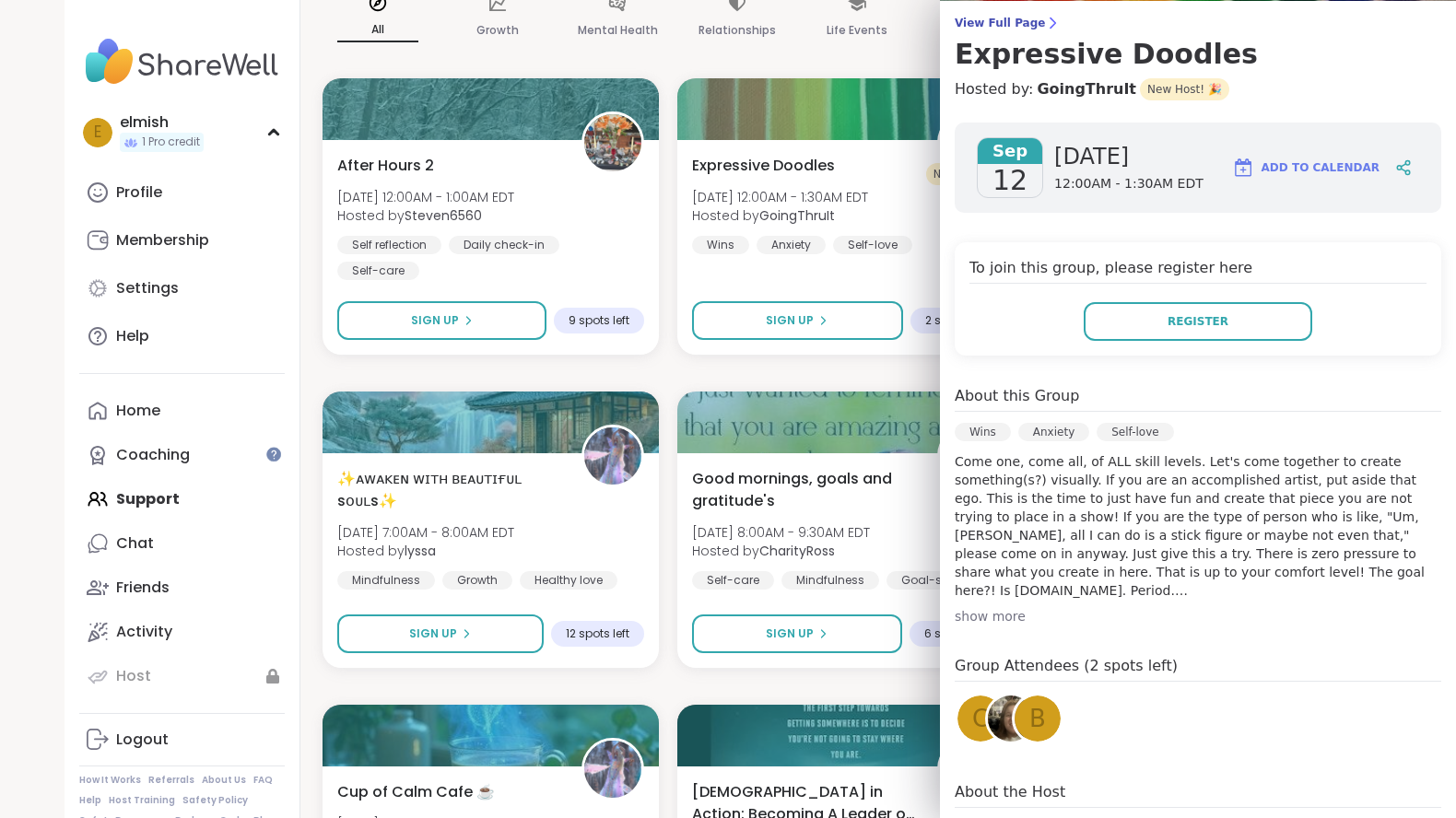
click at [1053, 524] on p "Come one, come all, of ALL skill levels. Let's come together to create somethin…" at bounding box center [1198, 526] width 487 height 148
click at [995, 623] on div "show more" at bounding box center [1198, 616] width 487 height 18
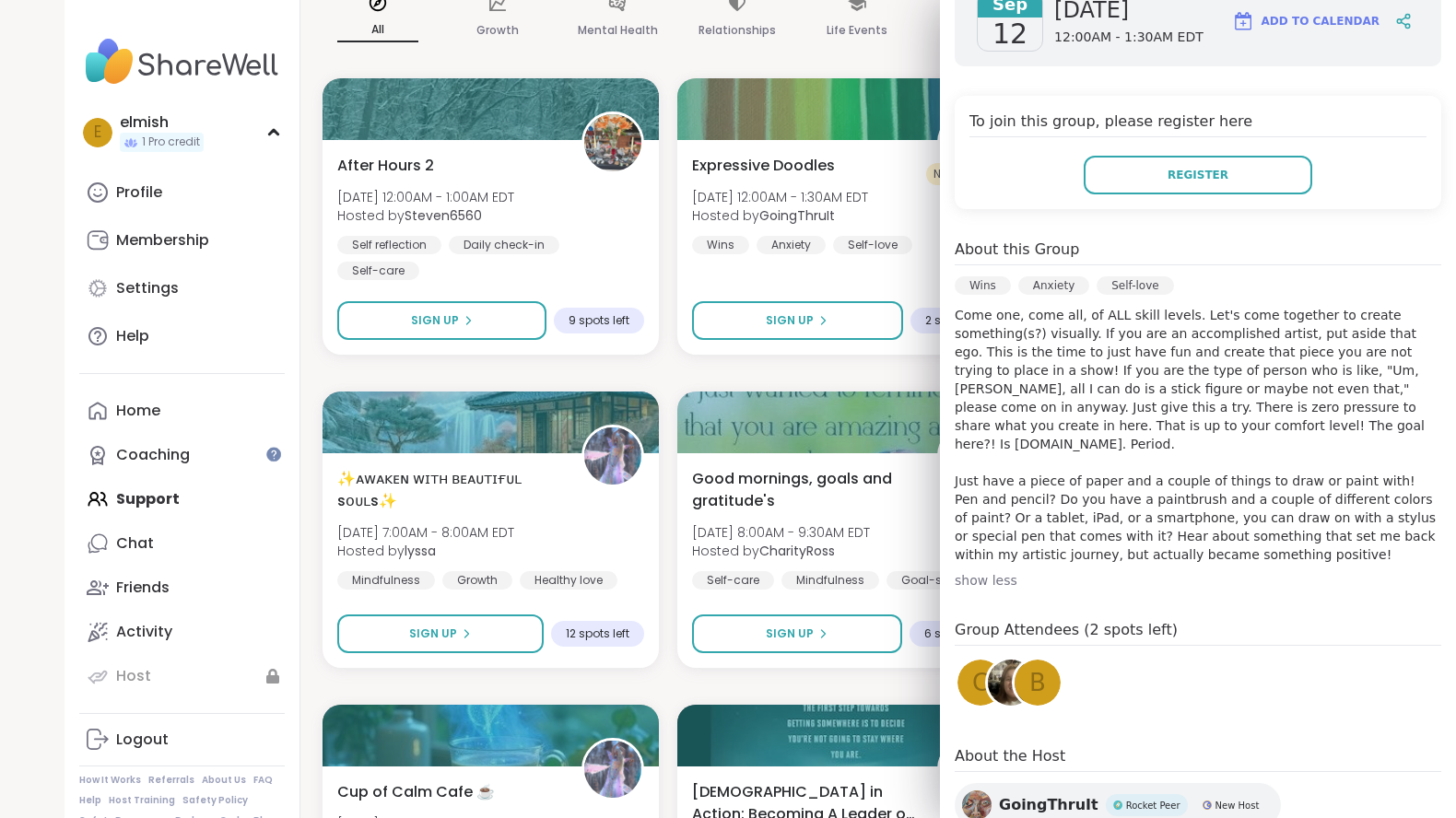
scroll to position [345, 0]
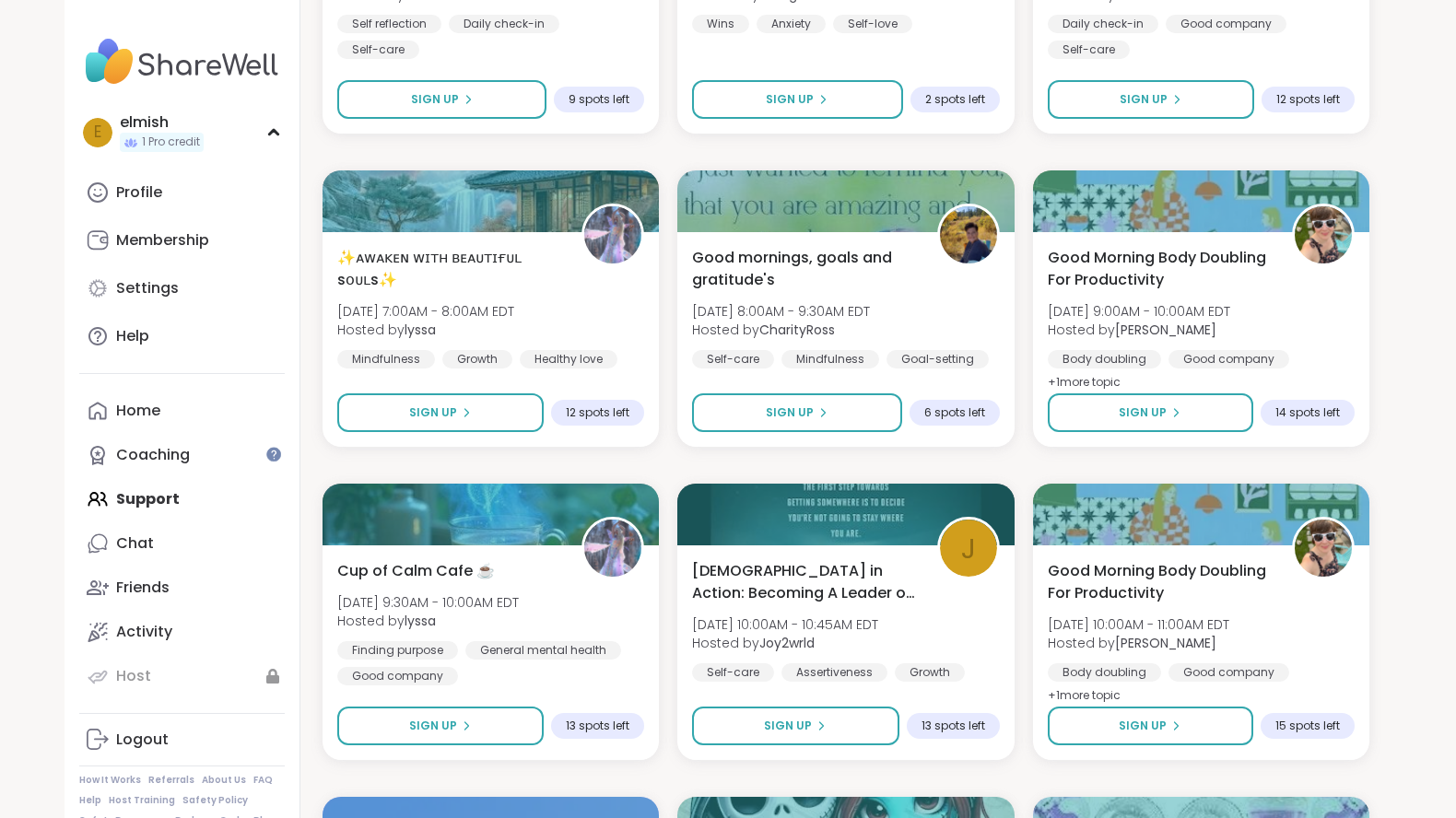
scroll to position [546, 0]
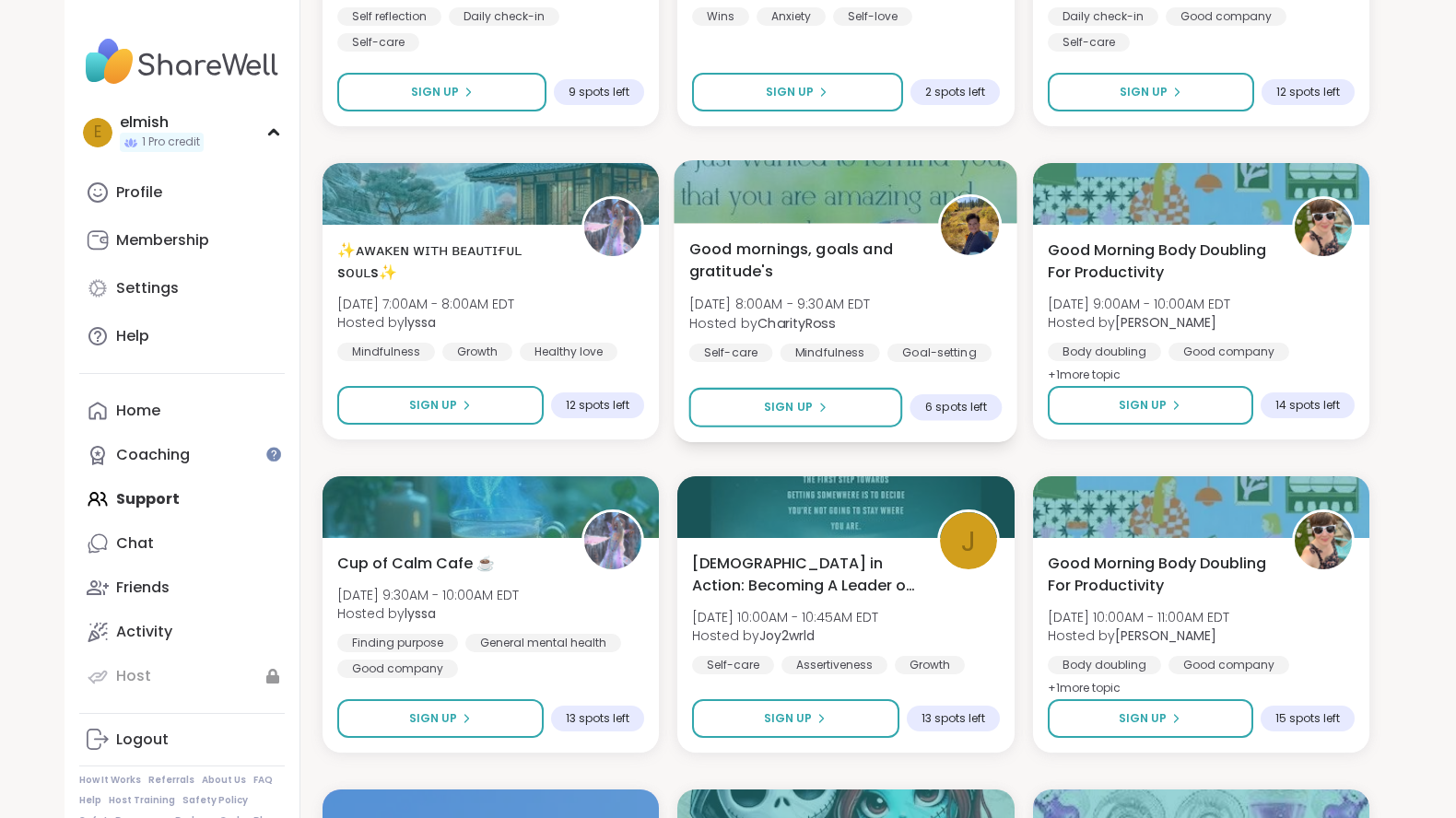
click at [803, 306] on span "[DATE] 8:00AM - 9:30AM EDT" at bounding box center [780, 304] width 182 height 18
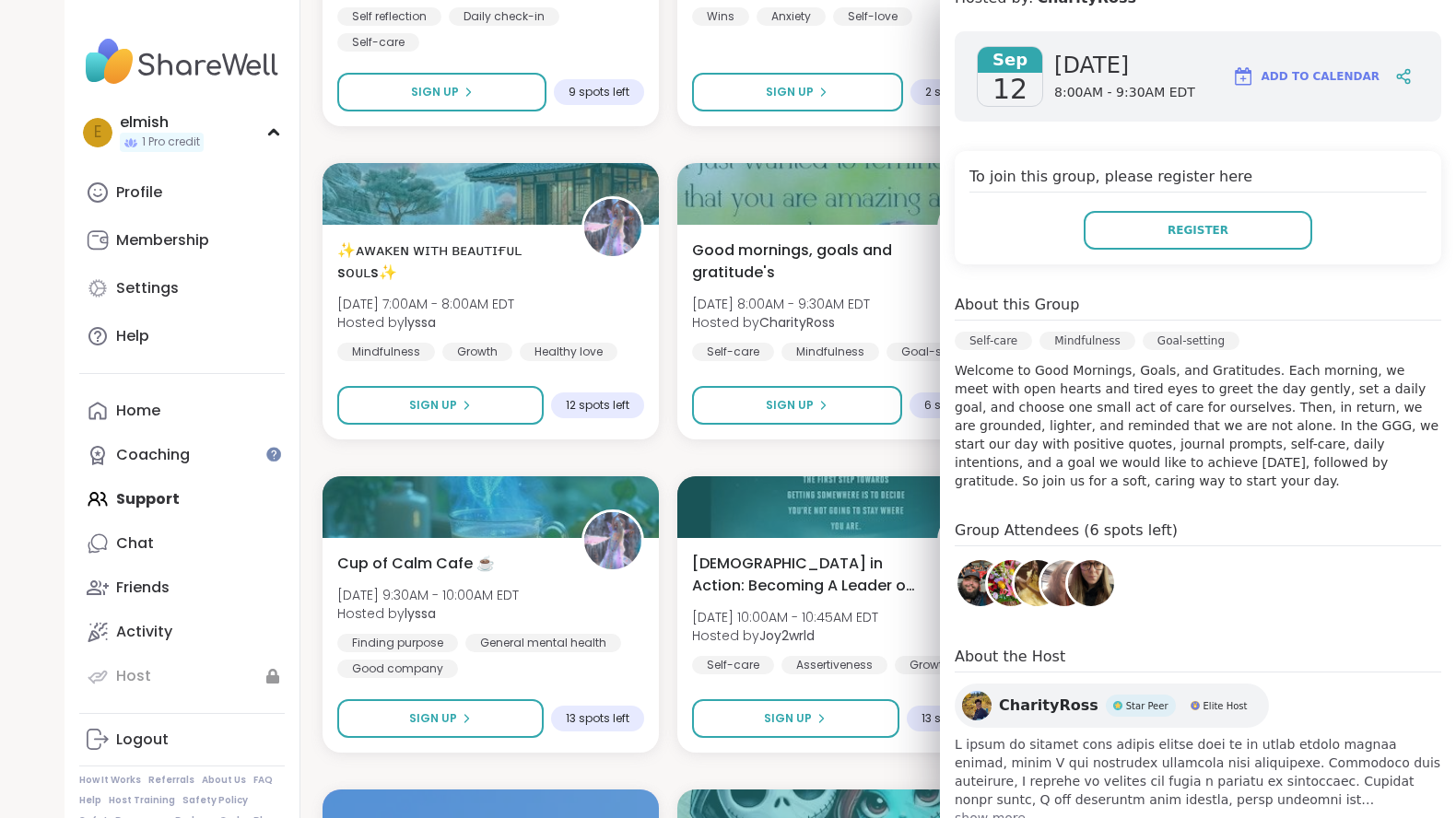
scroll to position [272, 0]
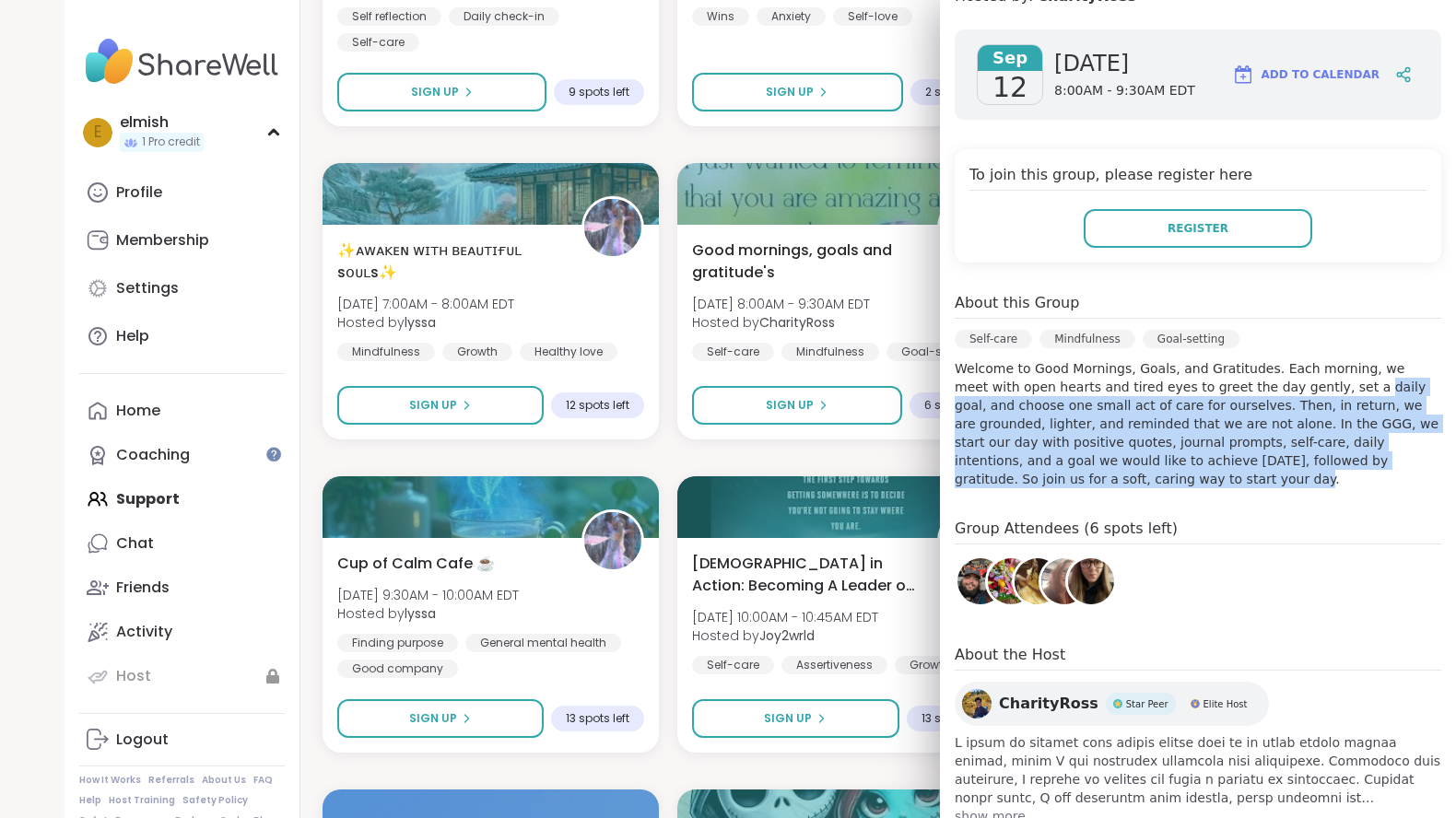
drag, startPoint x: 1307, startPoint y: 351, endPoint x: 1430, endPoint y: 428, distance: 145.1
click at [1430, 428] on p "Welcome to Good Mornings, Goals, and Gratitudes. Each morning, we meet with ope…" at bounding box center [1198, 423] width 487 height 129
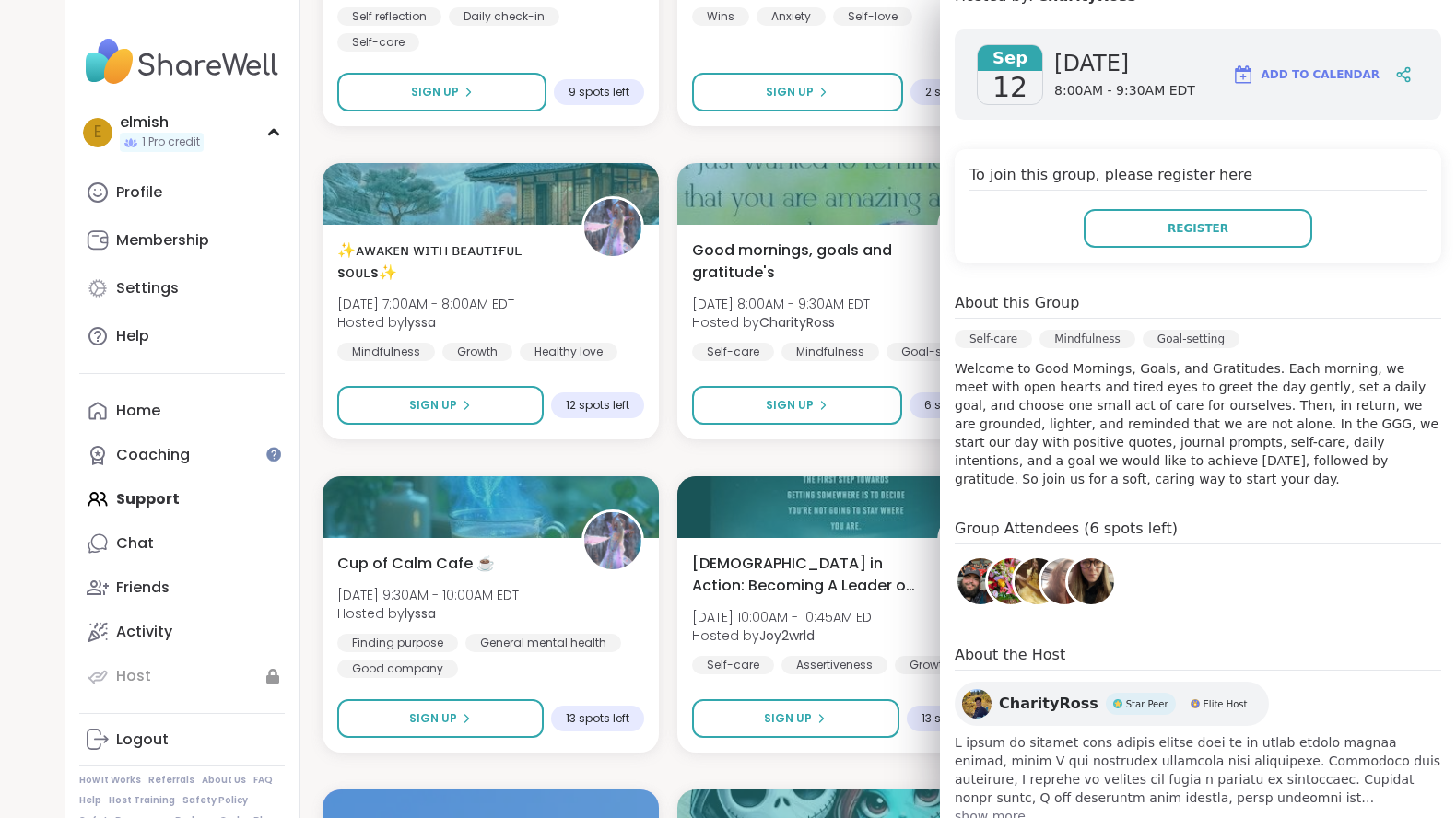
click at [1295, 432] on p "Welcome to Good Mornings, Goals, and Gratitudes. Each morning, we meet with ope…" at bounding box center [1198, 423] width 487 height 129
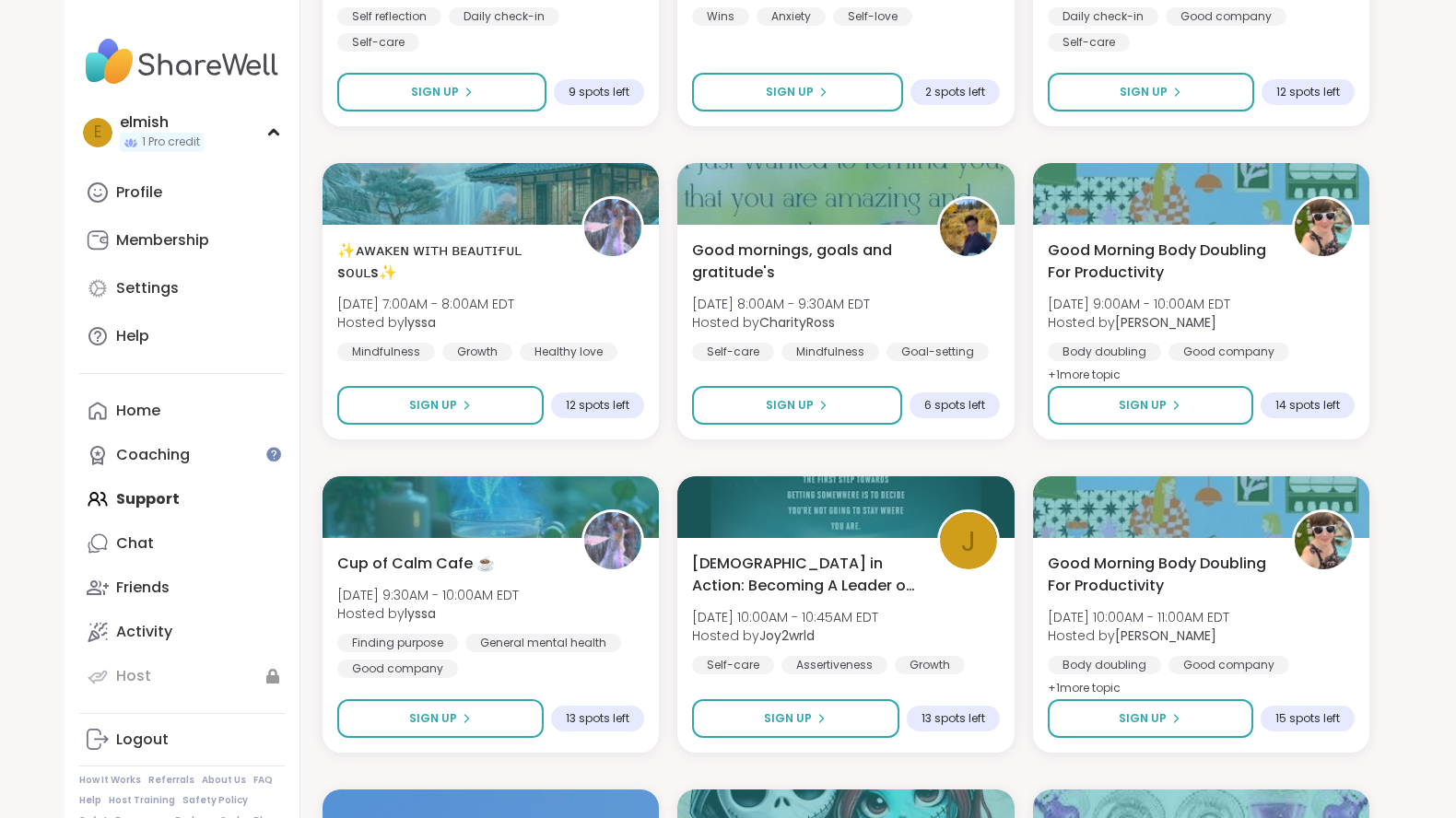
scroll to position [649, 0]
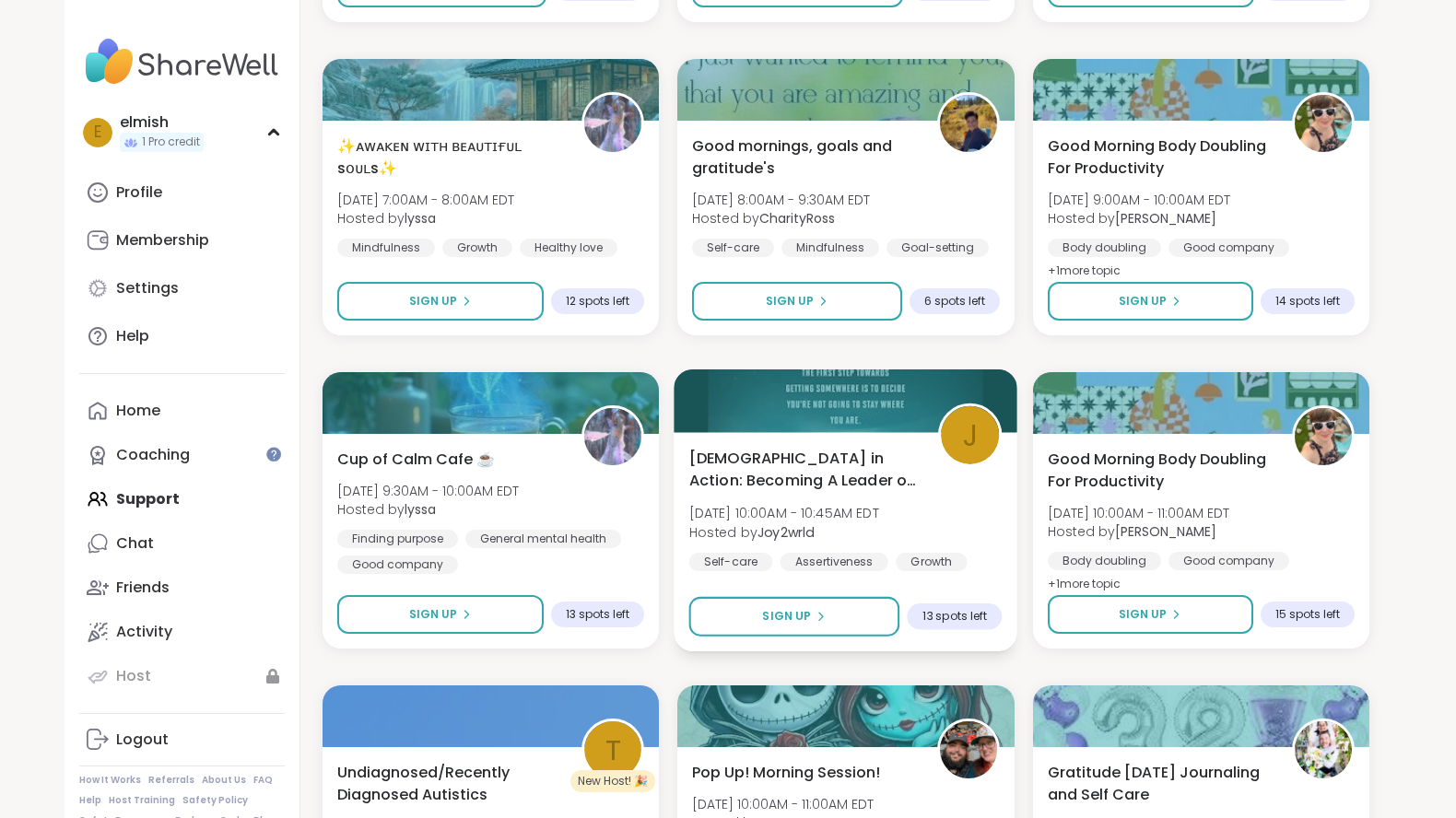
click at [767, 470] on span "[DEMOGRAPHIC_DATA] in Action: Becoming A Leader of Self" at bounding box center [804, 469] width 229 height 45
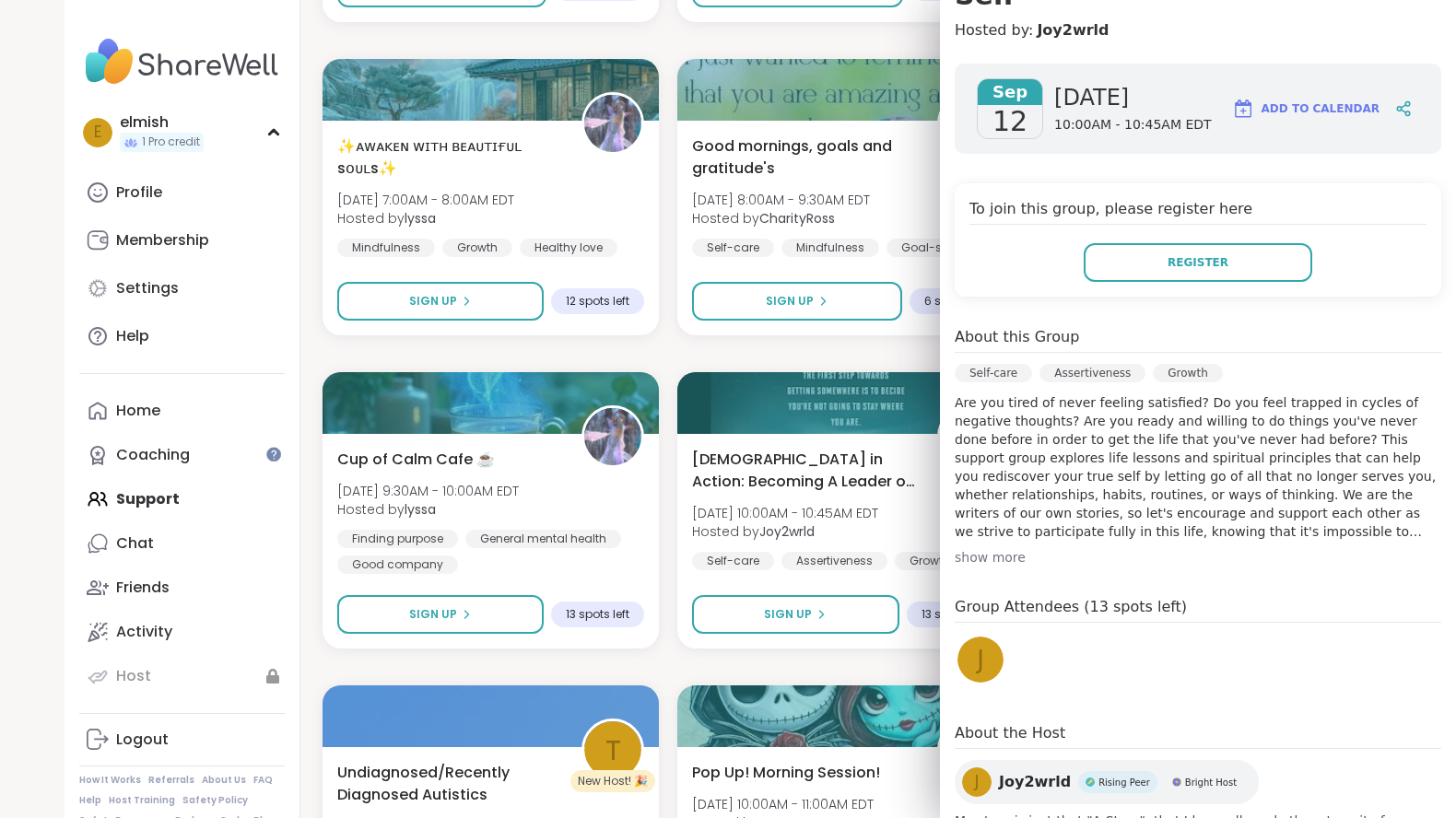
scroll to position [278, 0]
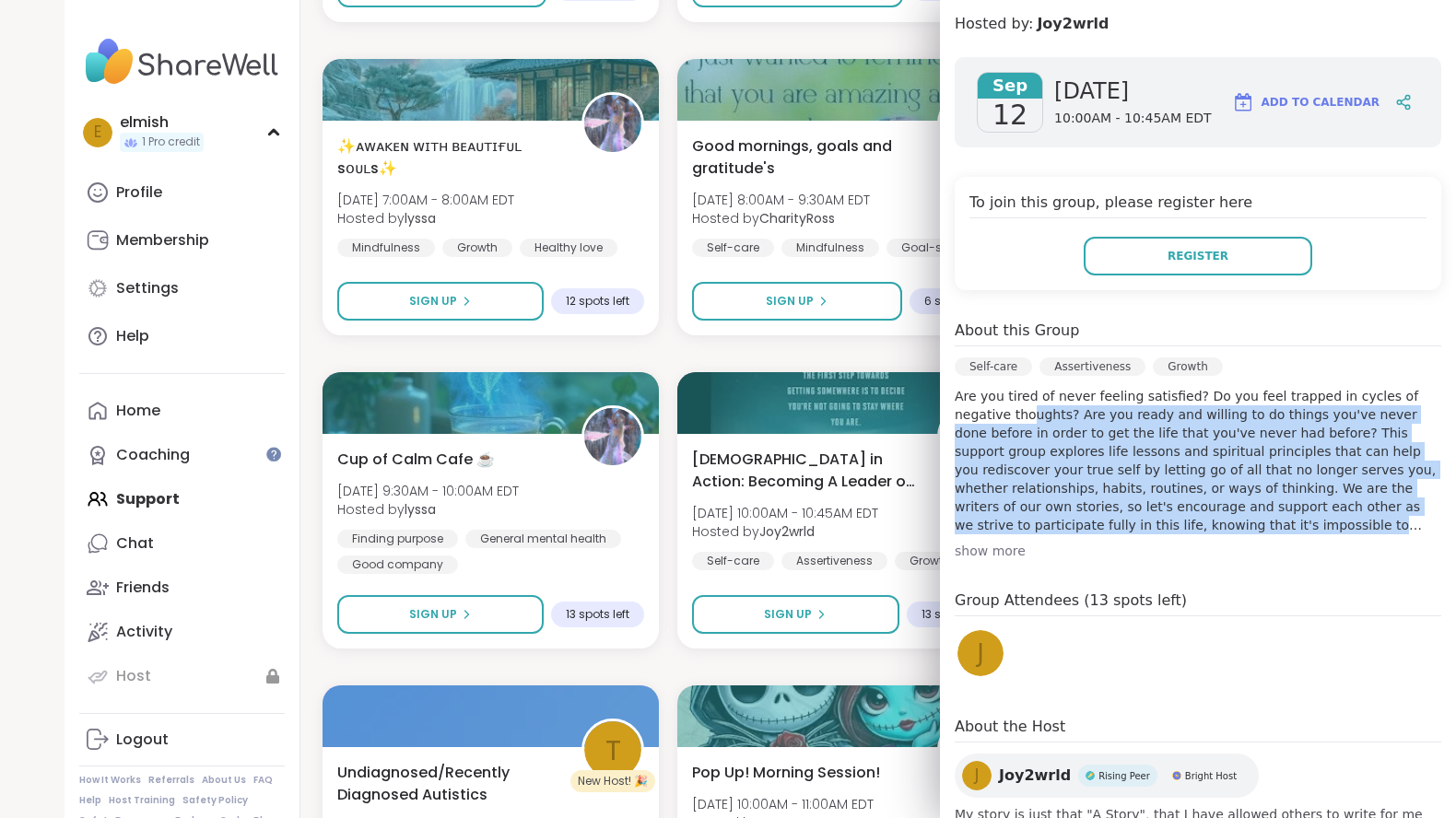
drag, startPoint x: 1049, startPoint y: 507, endPoint x: 978, endPoint y: 387, distance: 139.4
click at [978, 387] on div "About this Group Self-care Assertiveness Growth show more" at bounding box center [1198, 440] width 487 height 241
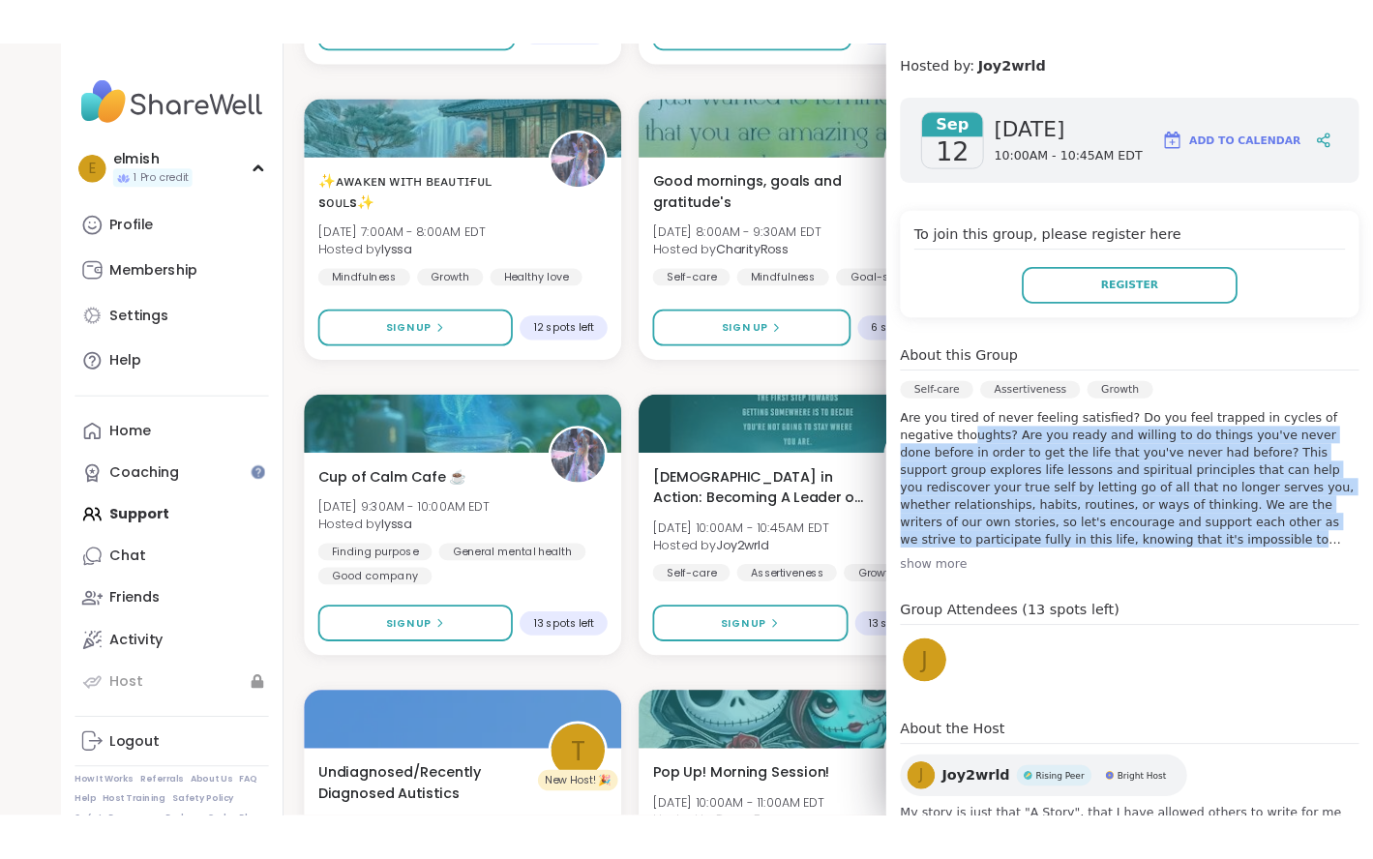
scroll to position [387, 0]
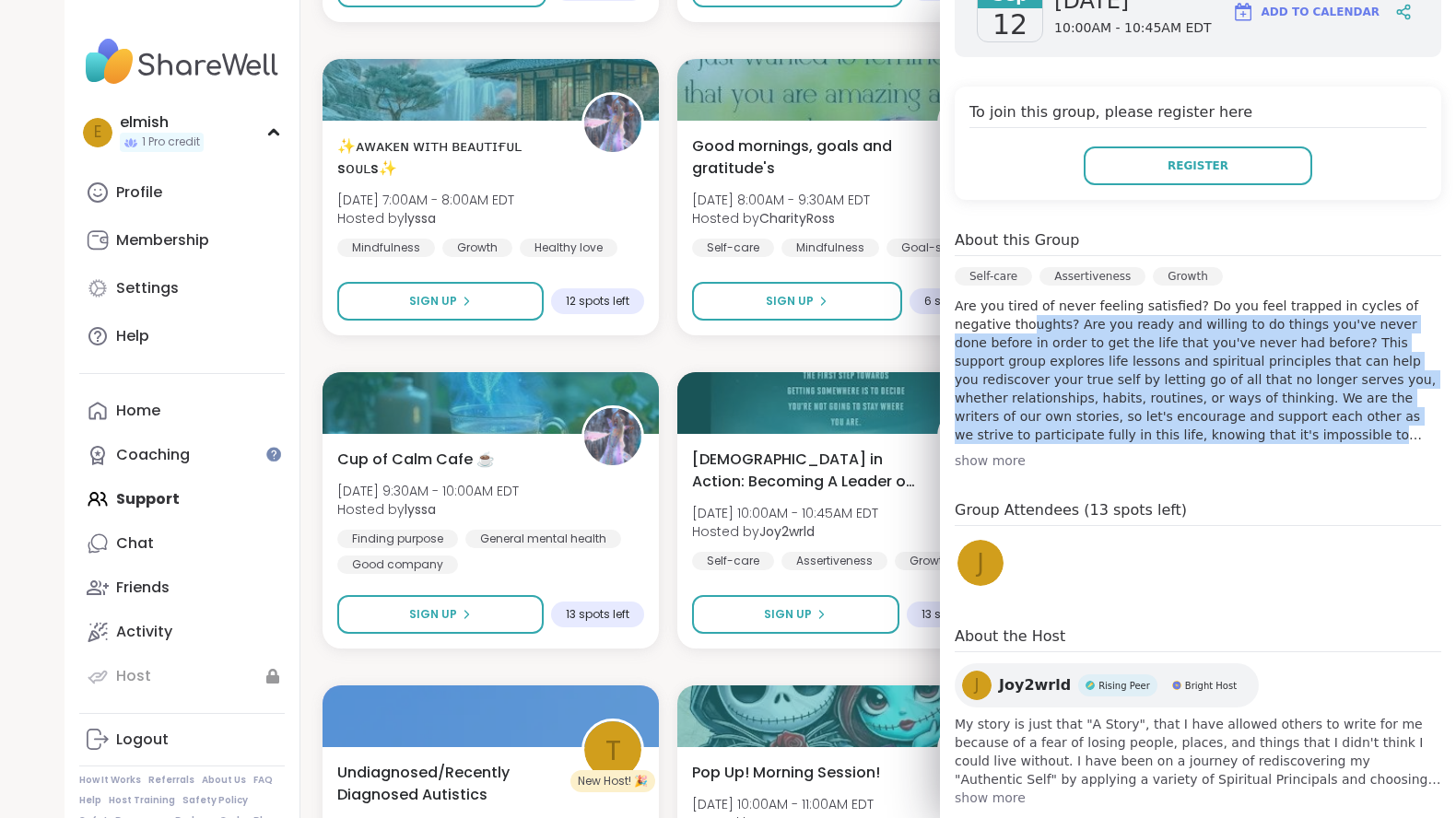
click at [1183, 365] on p "Are you tired of never feeling satisfied? Do you feel trapped in cycles of nega…" at bounding box center [1198, 370] width 487 height 148
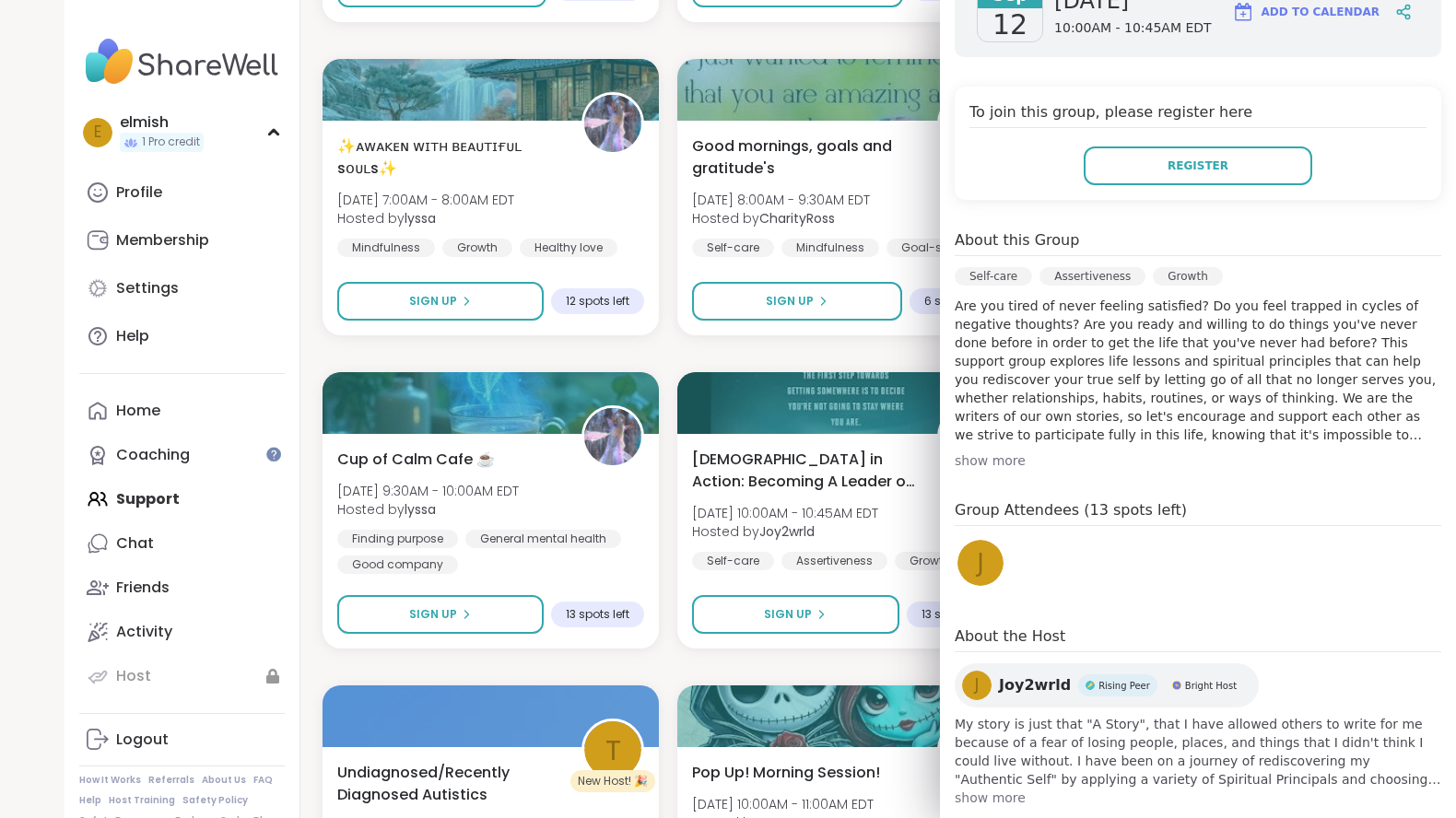
click at [994, 451] on div "show more" at bounding box center [1198, 460] width 487 height 18
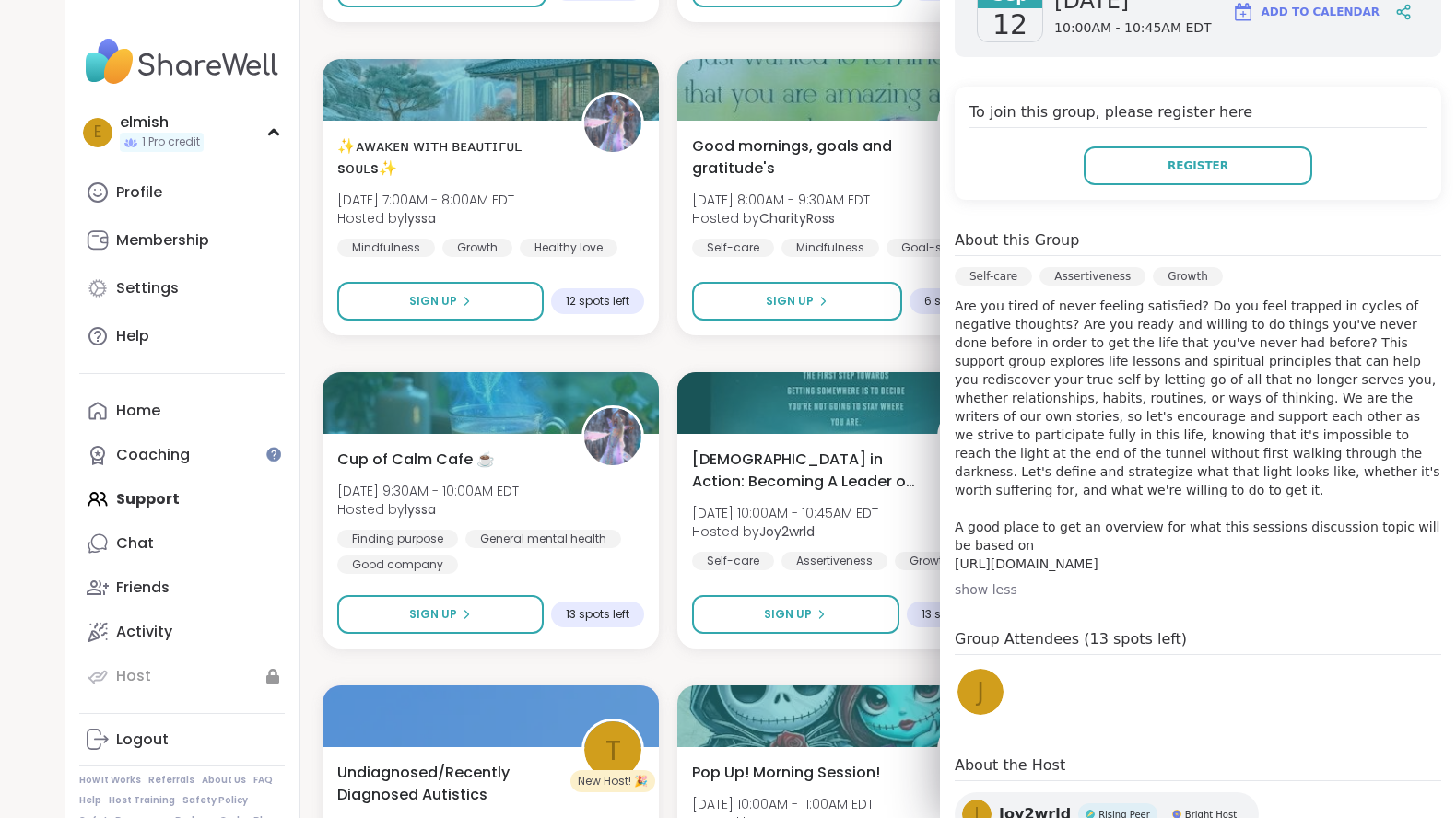
click at [987, 515] on p "Are you tired of never feeling satisfied? Do you feel trapped in cycles of nega…" at bounding box center [1198, 435] width 487 height 276
copy p "[URL][DOMAIN_NAME]"
click at [1144, 385] on p "Are you tired of never feeling satisfied? Do you feel trapped in cycles of nega…" at bounding box center [1198, 435] width 487 height 276
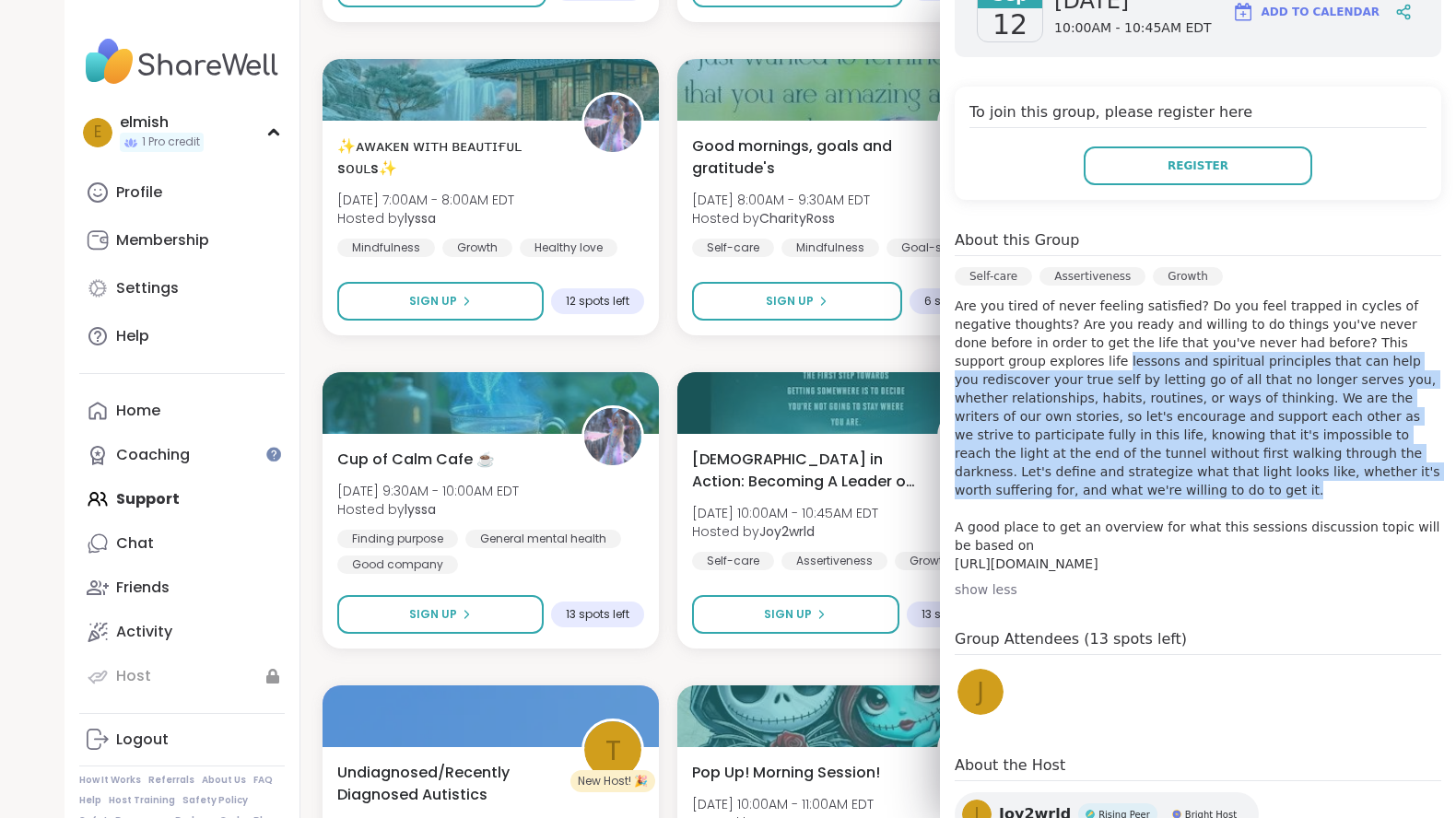
drag, startPoint x: 1329, startPoint y: 435, endPoint x: 949, endPoint y: 322, distance: 396.4
click at [949, 322] on div "[DATE] [DATE] 10:00AM - 10:45AM EDT Add to Calendar To join this group, please …" at bounding box center [1198, 451] width 516 height 999
click at [1017, 360] on p "Are you tired of never feeling satisfied? Do you feel trapped in cycles of nega…" at bounding box center [1198, 435] width 487 height 276
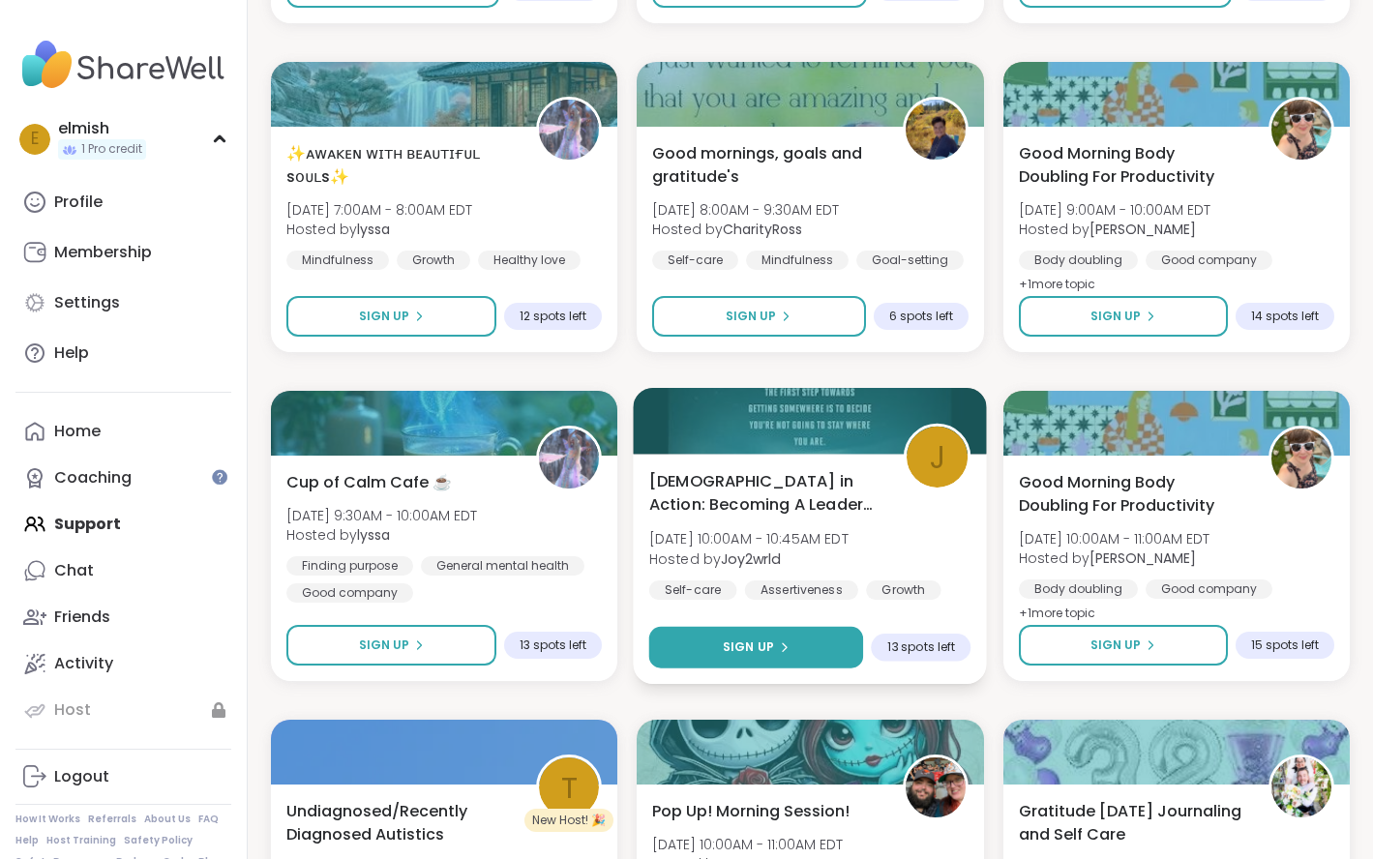
click at [763, 650] on span "Sign Up" at bounding box center [748, 647] width 51 height 17
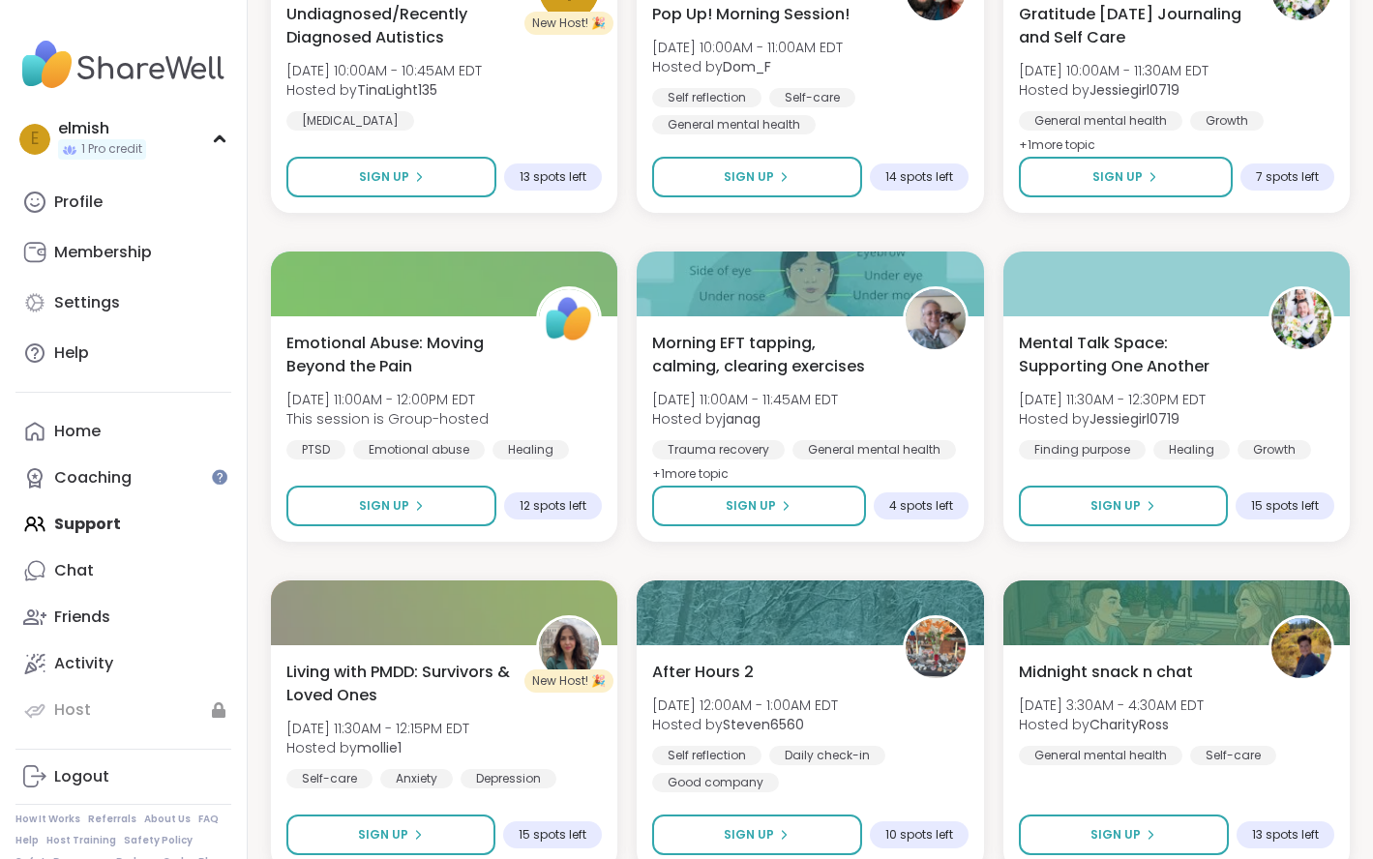
scroll to position [1482, 0]
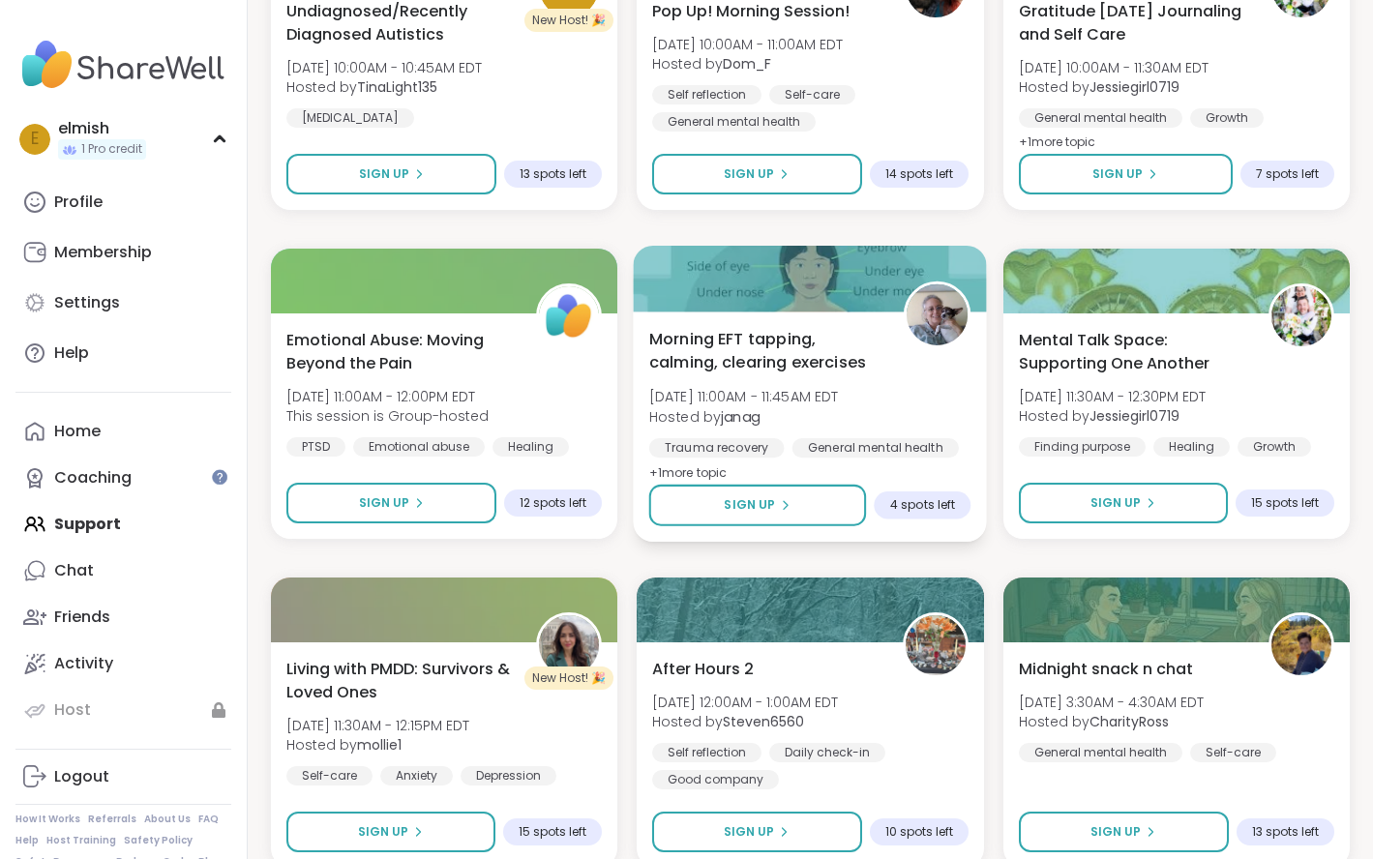
click at [793, 367] on span "Morning EFT tapping, calming, clearing exercises" at bounding box center [765, 350] width 233 height 47
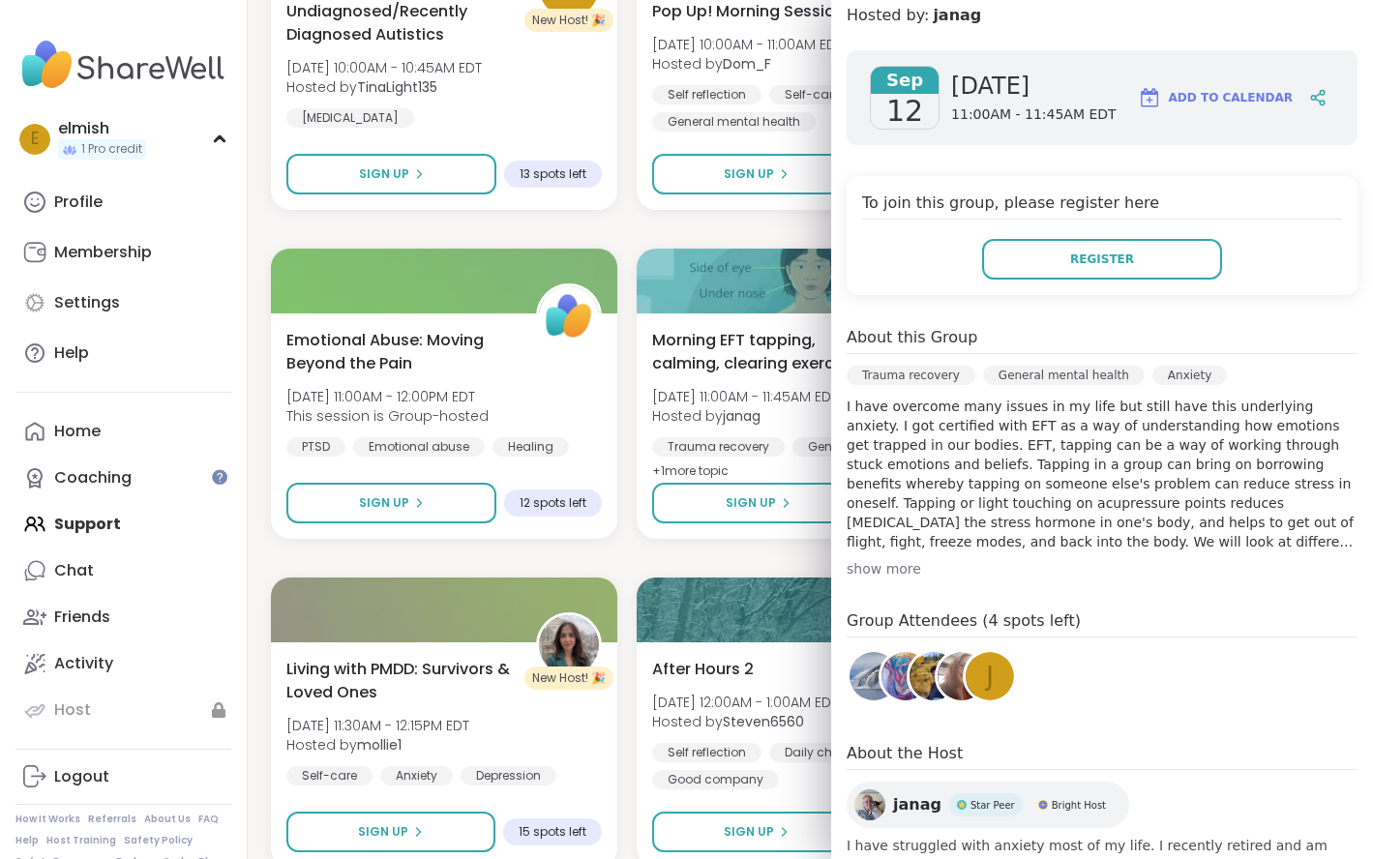
scroll to position [269, 0]
click at [893, 569] on div "show more" at bounding box center [1102, 566] width 511 height 19
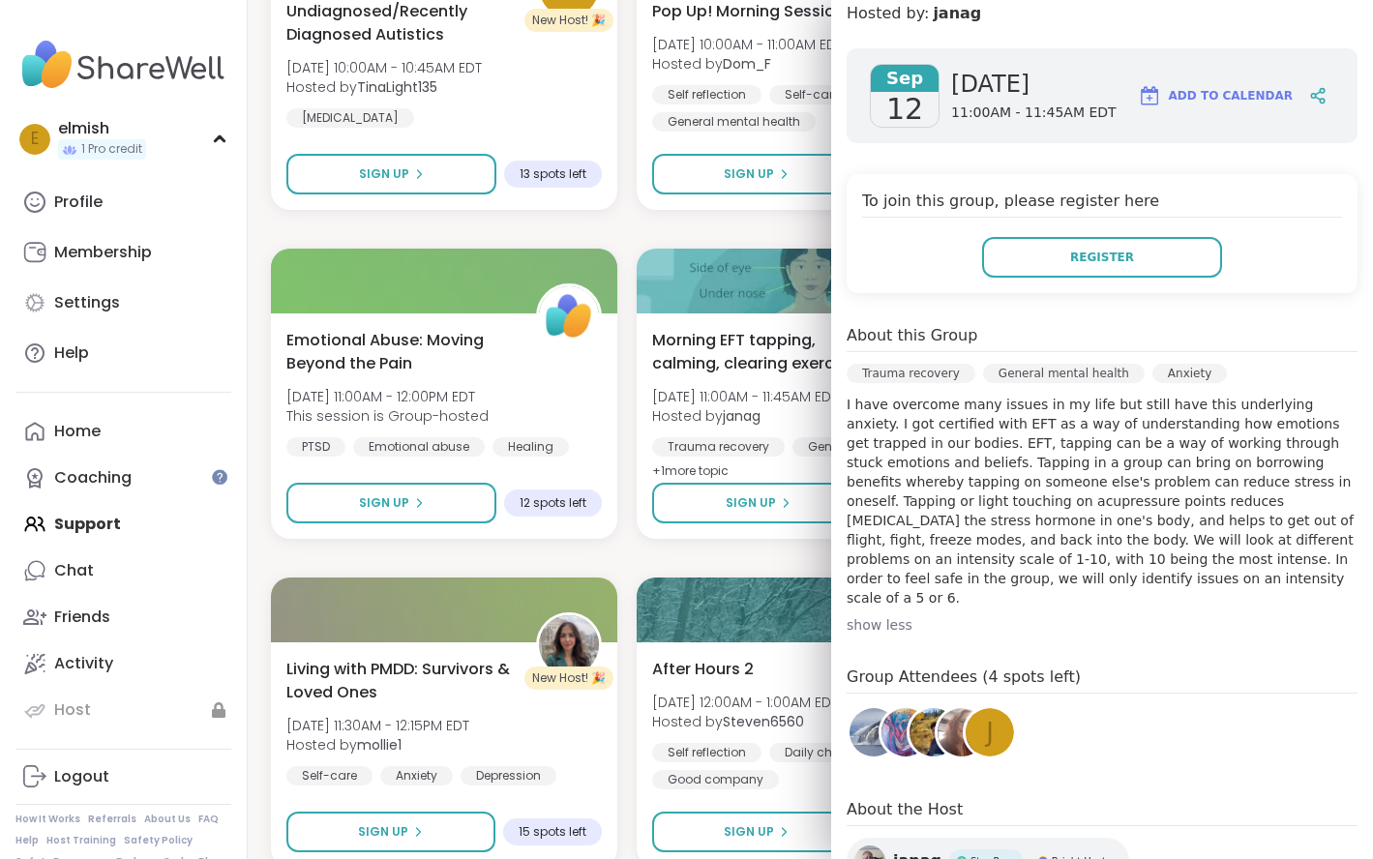
click at [885, 625] on div "[DATE] [DATE] 11:00AM - 11:45AM EDT Add to Calendar To join this group, please …" at bounding box center [1102, 499] width 542 height 933
click at [885, 615] on div "show less" at bounding box center [1102, 624] width 511 height 19
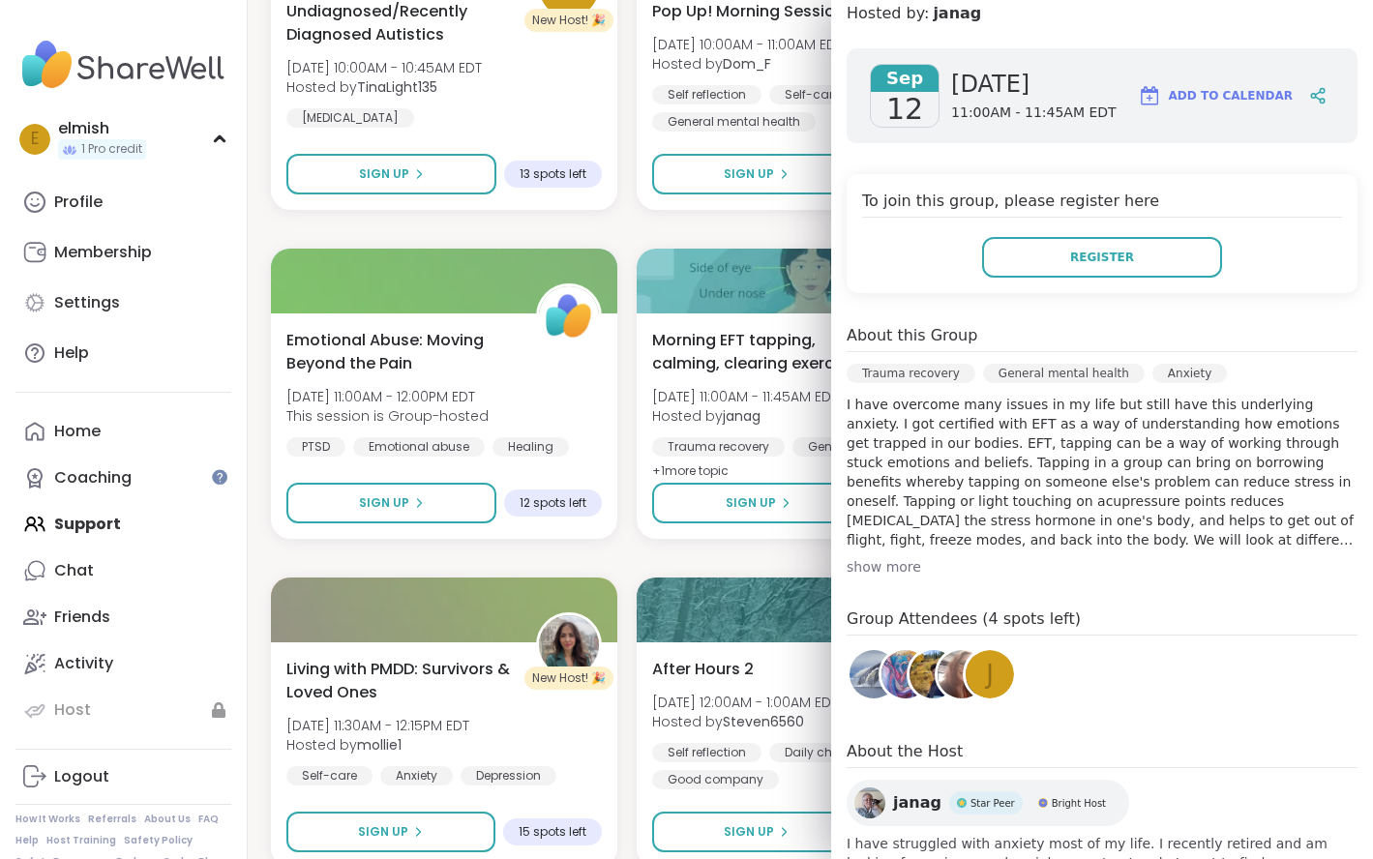
scroll to position [348, 0]
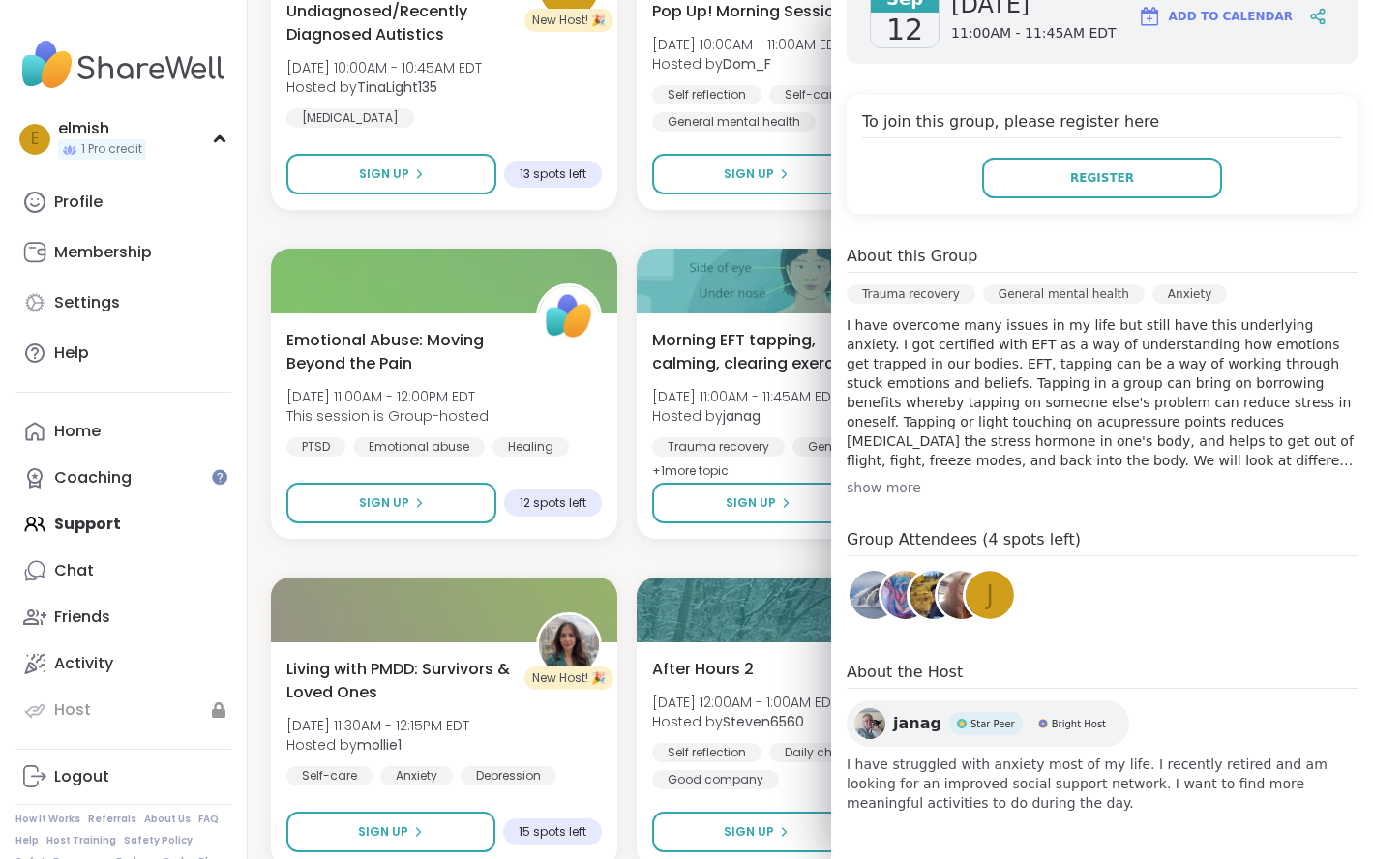
click at [864, 496] on div "show more" at bounding box center [1102, 487] width 511 height 19
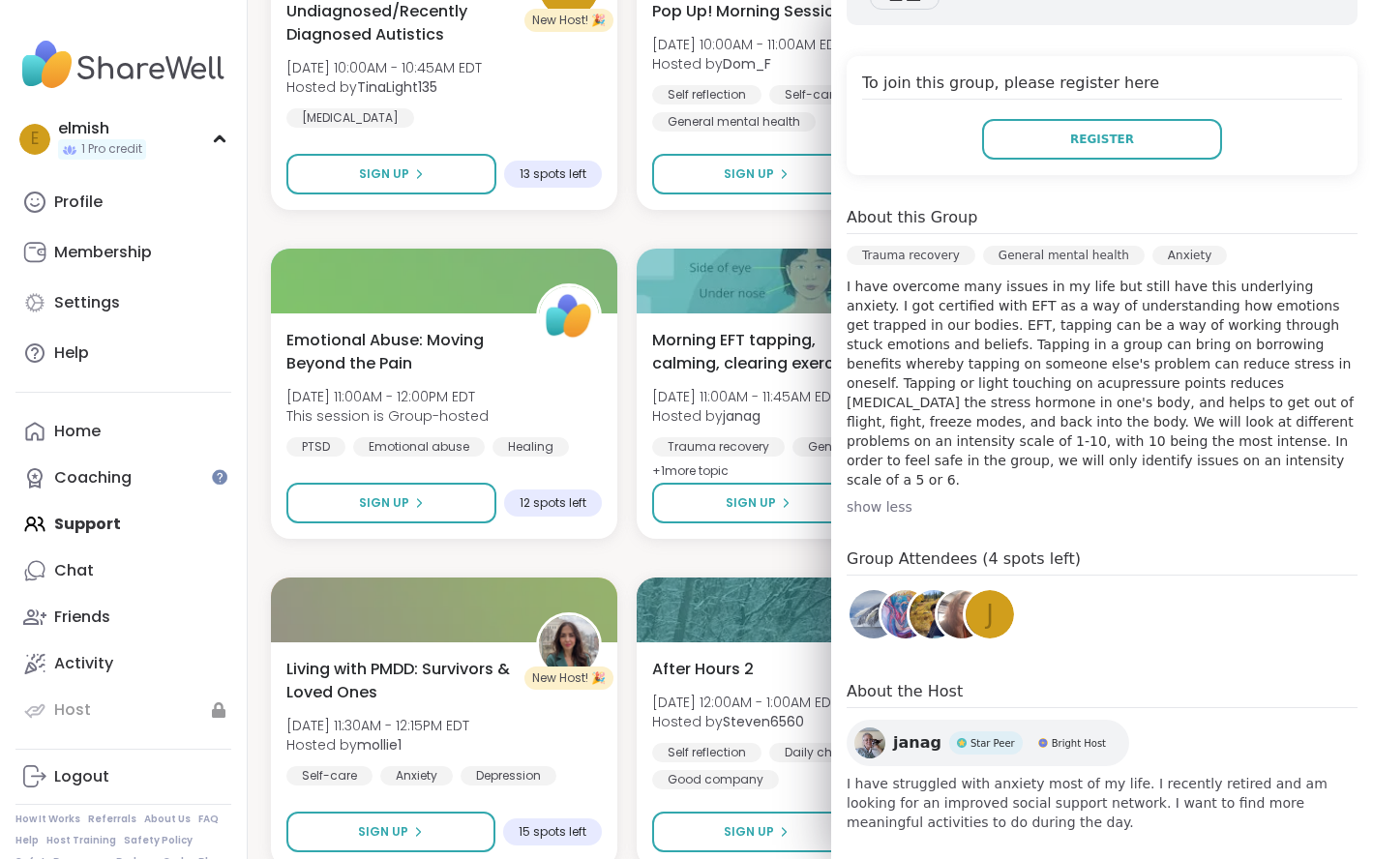
scroll to position [385, 0]
